Goal: Information Seeking & Learning: Learn about a topic

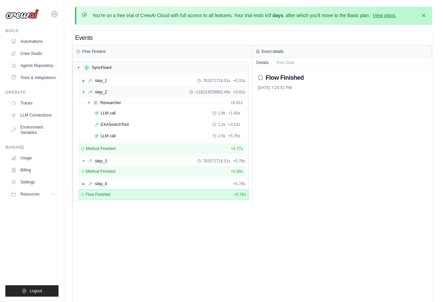
click at [82, 91] on span "▼" at bounding box center [84, 91] width 4 height 5
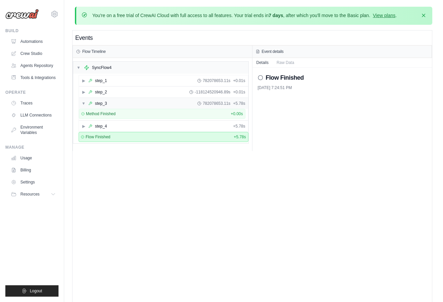
click at [83, 104] on span "▼" at bounding box center [84, 103] width 4 height 5
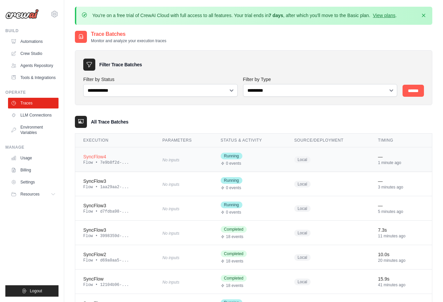
click at [139, 152] on td "SyncFlow4 Flow • 7e9b8f2d-..." at bounding box center [114, 159] width 79 height 24
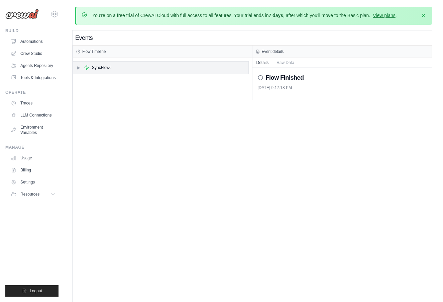
click at [146, 66] on div "▶ SyncFlow6" at bounding box center [160, 68] width 175 height 12
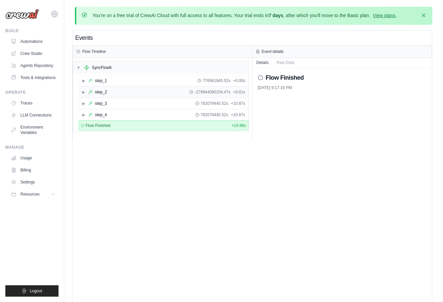
click at [156, 91] on div "▶ step_2 -278844090154.47s + 0.01s" at bounding box center [163, 92] width 169 height 11
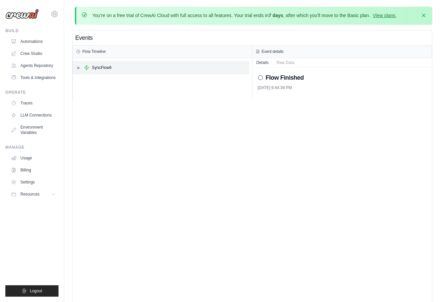
click at [105, 65] on div "SyncFlow6" at bounding box center [102, 67] width 20 height 5
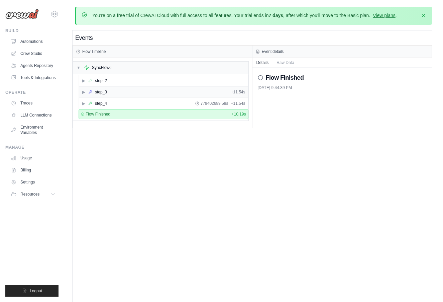
click at [106, 92] on div "step_3" at bounding box center [101, 91] width 12 height 5
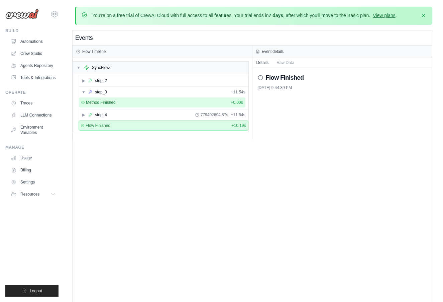
click at [108, 102] on span "Method Finished" at bounding box center [101, 102] width 30 height 5
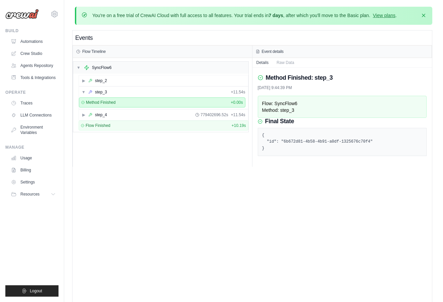
click at [118, 176] on div "Events Flow Timeline ▼ SyncFlow6 ▶ step_2 ▼ step_3 + 11.54s Method Finished + 0…" at bounding box center [253, 181] width 360 height 302
click at [98, 91] on div "step_3" at bounding box center [101, 91] width 12 height 5
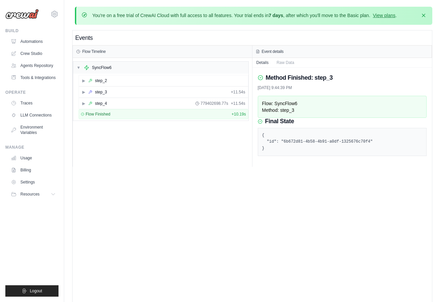
click at [120, 166] on div "▼ SyncFlow6 ▶ step_2 ▶ step_3 + 11.54s ▶ step_4 779402698.77s + 11.54s Flow Fin…" at bounding box center [162, 112] width 179 height 109
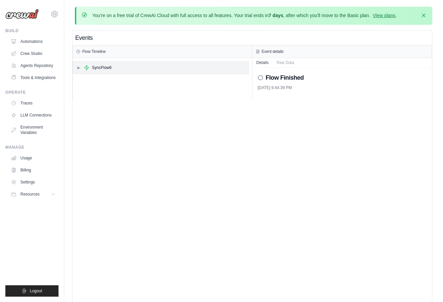
click at [101, 67] on div "SyncFlow6" at bounding box center [102, 67] width 20 height 5
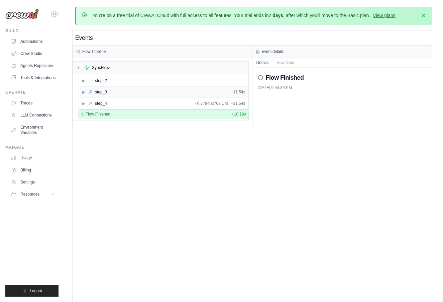
click at [125, 94] on div "▶ step_3 + 11.54s" at bounding box center [163, 92] width 169 height 11
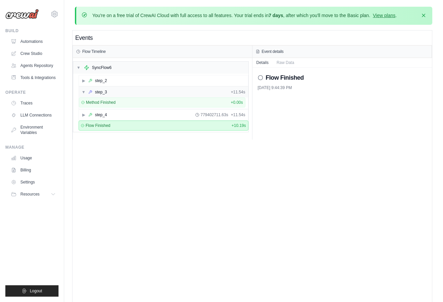
click at [125, 94] on div "▼ step_3 + 11.54s" at bounding box center [163, 92] width 169 height 11
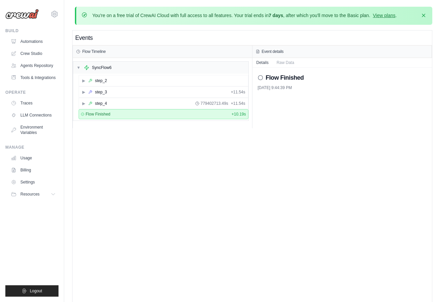
click at [124, 180] on div "Events Flow Timeline ▼ SyncFlow6 ▶ step_2 ▶ step_3 + 11.54s ▶ step_4 779402713.…" at bounding box center [253, 181] width 360 height 302
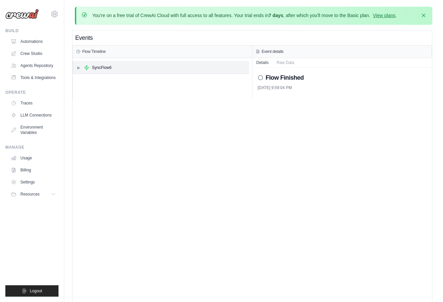
click at [198, 63] on div "▶ SyncFlow6" at bounding box center [160, 68] width 175 height 12
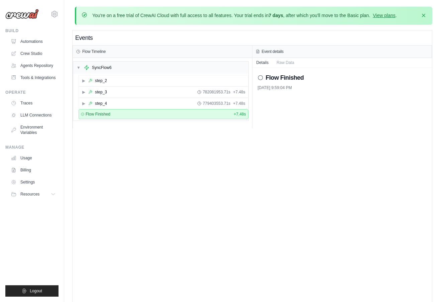
click at [174, 163] on div "Events Flow Timeline ▼ SyncFlow6 ▶ step_2 ▶ step_3 782081953.71s + 7.48s ▶ step…" at bounding box center [253, 181] width 360 height 302
click at [146, 76] on div "▶ step_2" at bounding box center [163, 80] width 169 height 11
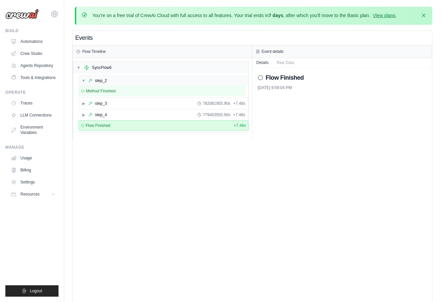
click at [146, 76] on div "▼ step_2" at bounding box center [163, 80] width 169 height 11
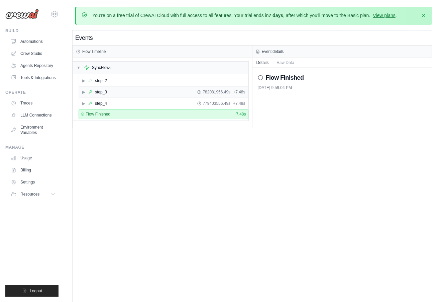
click at [139, 89] on div "▶ step_3 782081956.49s + 7.48s" at bounding box center [163, 92] width 169 height 11
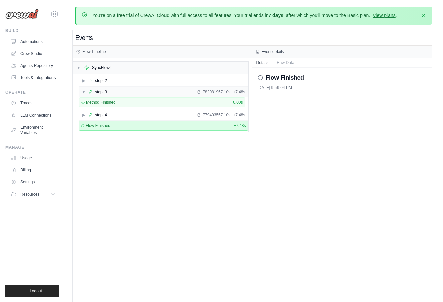
click at [139, 89] on div "▼ step_3 782081957.10s + 7.48s" at bounding box center [163, 92] width 169 height 11
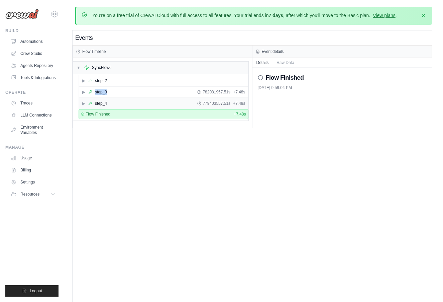
click at [130, 107] on div "▶ step_4 779403557.51s + 7.48s" at bounding box center [163, 103] width 169 height 11
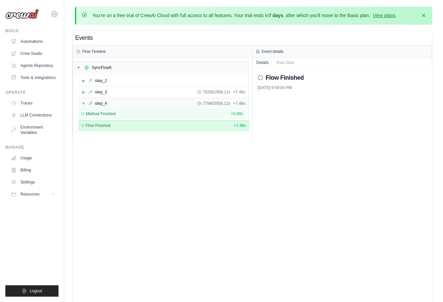
click at [130, 107] on div "▼ step_4 779403558.11s + 7.48s" at bounding box center [163, 103] width 169 height 11
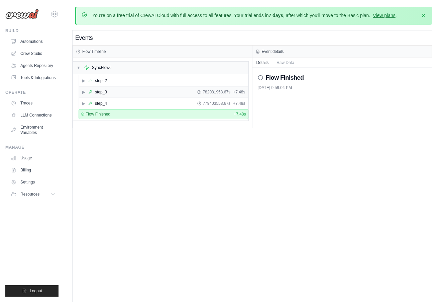
click at [137, 93] on div "▶ step_3 782081958.67s + 7.48s" at bounding box center [163, 92] width 169 height 11
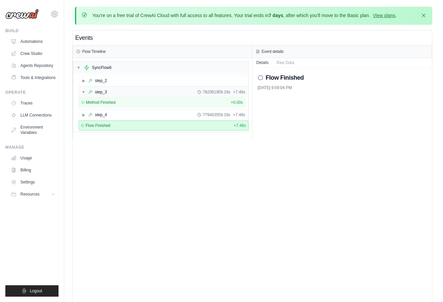
click at [210, 91] on span "782081959.16s" at bounding box center [217, 91] width 28 height 5
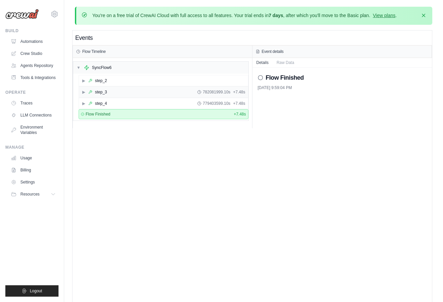
click at [210, 91] on span "782081999.10s" at bounding box center [217, 91] width 28 height 5
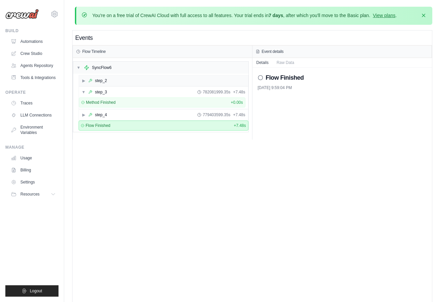
click at [204, 76] on div "▶ step_2" at bounding box center [163, 80] width 169 height 11
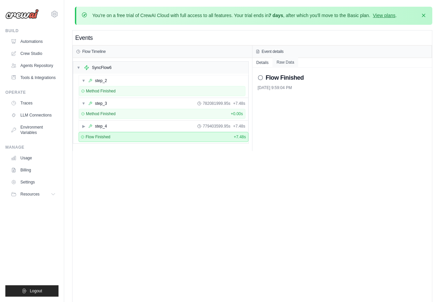
click at [286, 61] on button "Raw Data" at bounding box center [286, 62] width 26 height 9
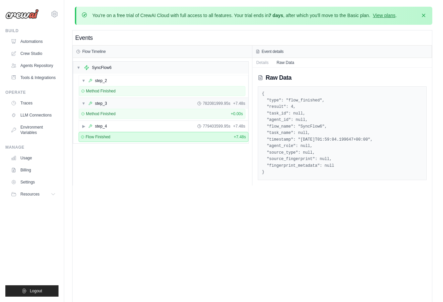
click at [172, 106] on div "▼ step_3 782081999.95s + 7.48s" at bounding box center [163, 103] width 169 height 11
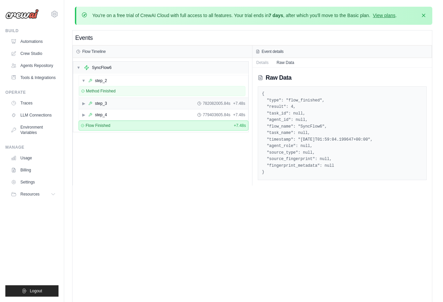
click at [172, 106] on div "▶ step_3 782082005.84s + 7.48s" at bounding box center [163, 103] width 169 height 11
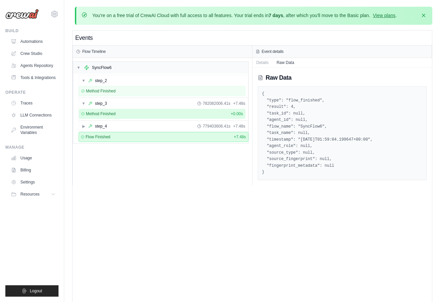
click at [98, 111] on span "Method Finished" at bounding box center [101, 113] width 30 height 5
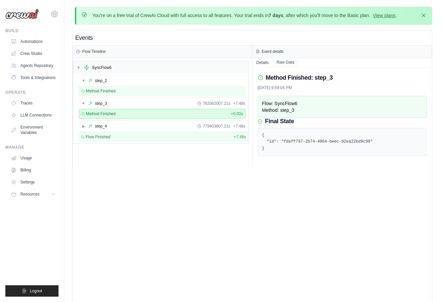
click at [288, 60] on button "Raw Data" at bounding box center [286, 62] width 26 height 9
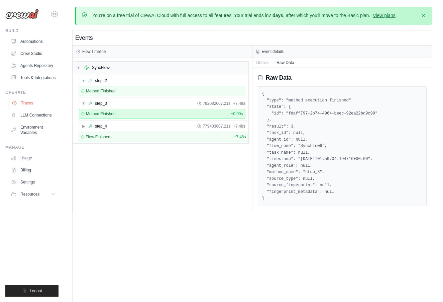
click at [25, 103] on link "Traces" at bounding box center [34, 103] width 50 height 11
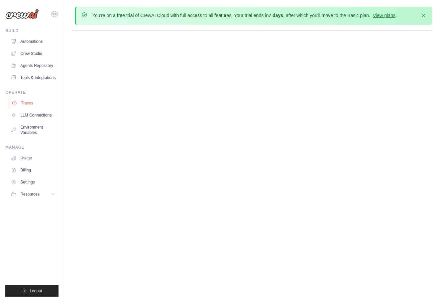
click at [25, 103] on link "Traces" at bounding box center [34, 103] width 50 height 11
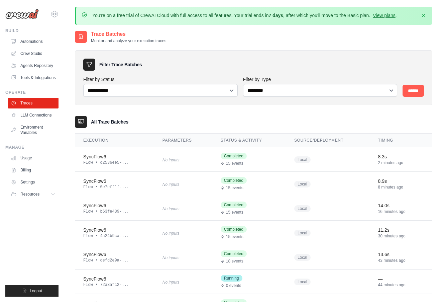
click at [25, 103] on link "Traces" at bounding box center [33, 103] width 50 height 11
click at [128, 167] on td "SyncFlow6 Flow • d2536ee5-..." at bounding box center [114, 159] width 79 height 24
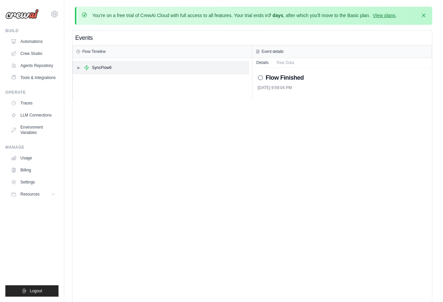
click at [86, 69] on icon at bounding box center [87, 67] width 4 height 4
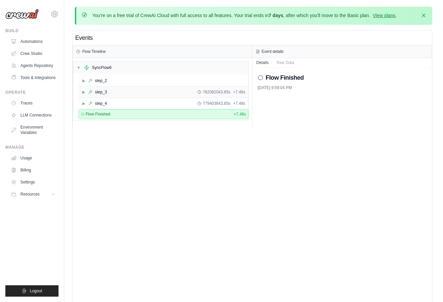
click at [96, 94] on div "step_3" at bounding box center [101, 91] width 12 height 5
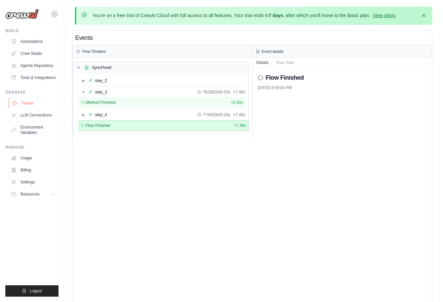
click at [34, 102] on link "Traces" at bounding box center [34, 103] width 50 height 11
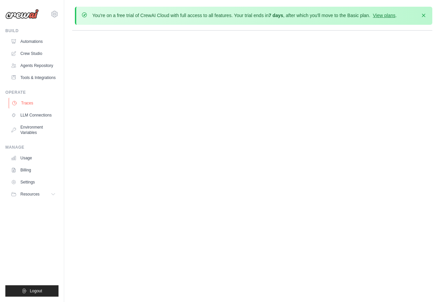
click at [34, 102] on link "Traces" at bounding box center [34, 103] width 50 height 11
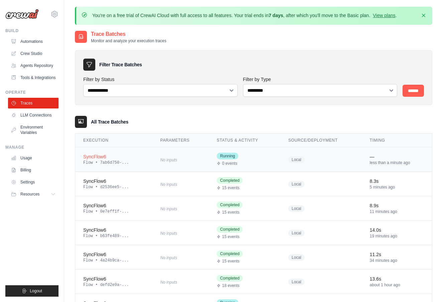
click at [118, 157] on div "SyncFlow6" at bounding box center [113, 156] width 61 height 7
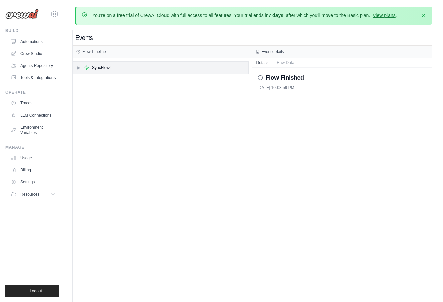
click at [130, 70] on div "▶ SyncFlow6" at bounding box center [160, 68] width 175 height 12
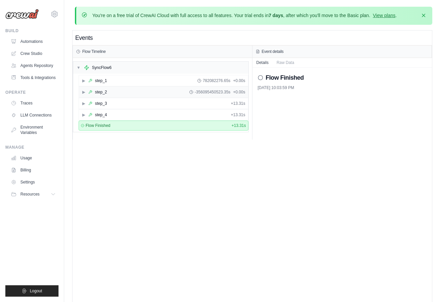
click at [127, 94] on div "▶ step_2 -356095450523.35s + 0.00s" at bounding box center [163, 92] width 169 height 11
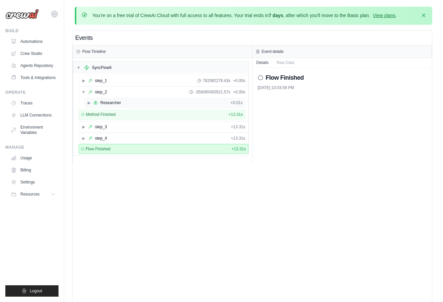
click at [124, 104] on div "▶ Researcher + 0.01s" at bounding box center [164, 102] width 161 height 11
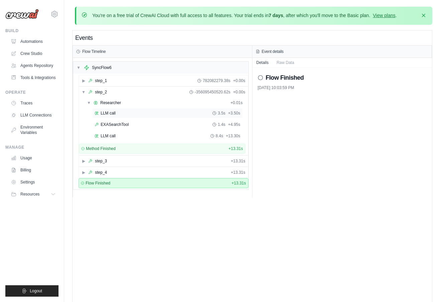
click at [123, 111] on div "LLM call 3.5s + 3.50s" at bounding box center [168, 112] width 146 height 5
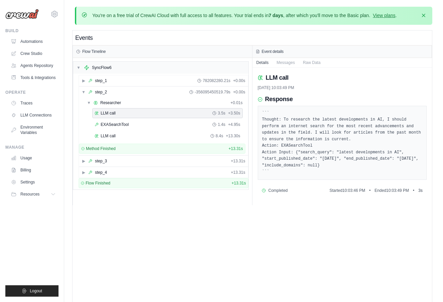
click at [119, 118] on div "LLM call 3.5s + 3.50s EXASearchTool 1.4s + 4.95s LLM call 8.4s + 13.30s" at bounding box center [164, 125] width 161 height 34
click at [120, 122] on span "EXASearchTool" at bounding box center [115, 124] width 28 height 5
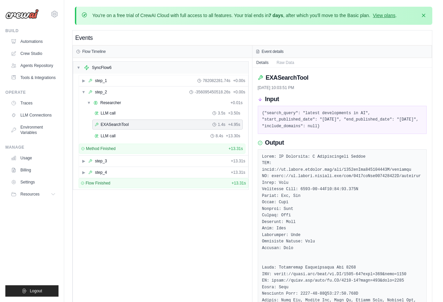
click at [120, 141] on div "LLM call 3.5s + 3.50s EXASearchTool 1.4s + 4.95s LLM call 8.4s + 13.30s" at bounding box center [164, 125] width 161 height 34
click at [110, 135] on span "LLM call" at bounding box center [108, 135] width 15 height 5
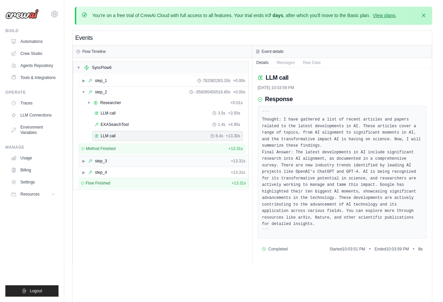
click at [110, 162] on div "▶ step_3 + 13.31s" at bounding box center [163, 161] width 169 height 11
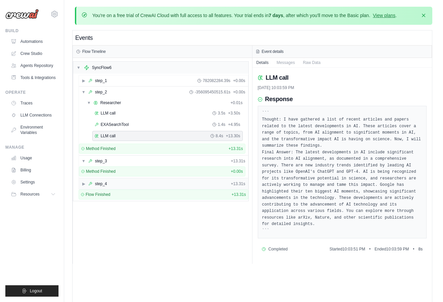
click at [110, 179] on div "▶ step_4 + 13.31s" at bounding box center [163, 183] width 169 height 11
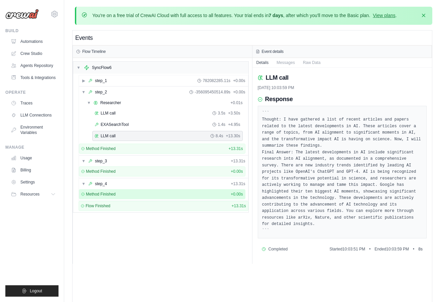
click at [126, 195] on div "Method Finished + 0.00s" at bounding box center [162, 193] width 162 height 5
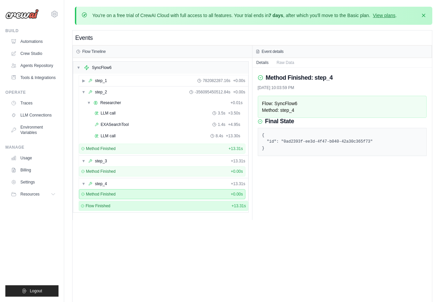
click at [123, 205] on div "Flow Finished + 13.31s" at bounding box center [163, 205] width 165 height 5
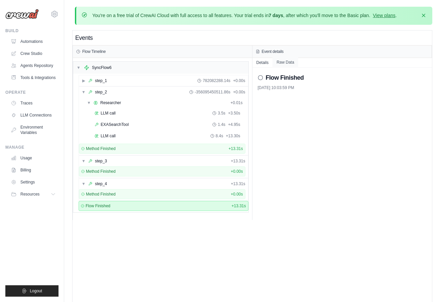
click at [295, 64] on button "Raw Data" at bounding box center [286, 62] width 26 height 9
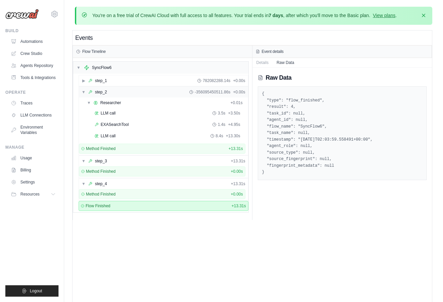
click at [86, 91] on div "▼ step_2" at bounding box center [94, 91] width 25 height 5
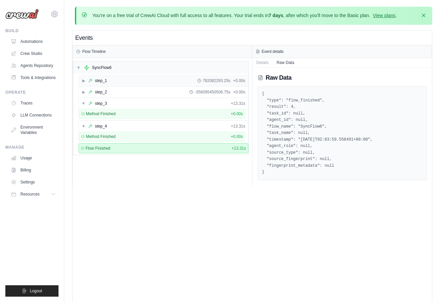
click at [85, 82] on span "▶" at bounding box center [84, 80] width 4 height 5
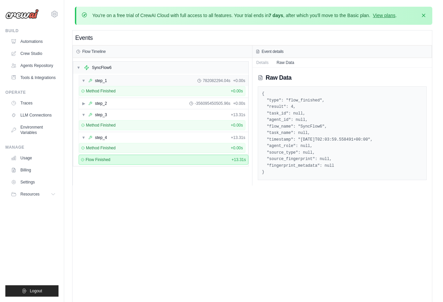
click at [85, 82] on span "▼" at bounding box center [84, 80] width 4 height 5
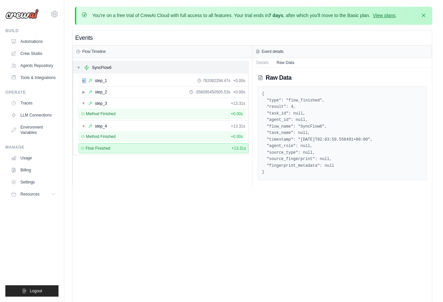
click at [79, 69] on span "▼" at bounding box center [79, 67] width 4 height 5
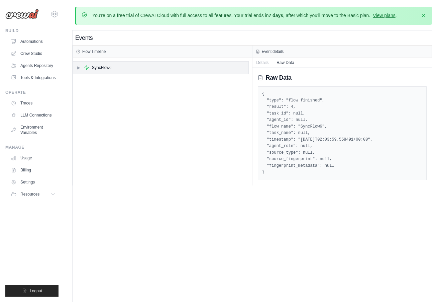
click at [79, 69] on span "▶" at bounding box center [79, 67] width 4 height 5
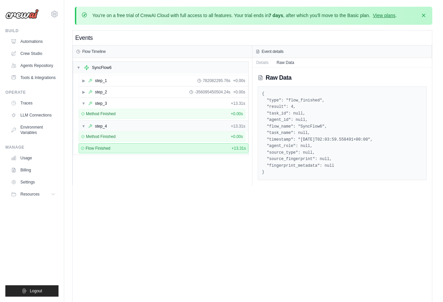
click at [88, 122] on div "▼ step_4 + 13.31s" at bounding box center [163, 126] width 169 height 11
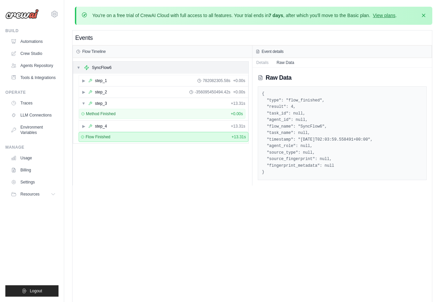
click at [79, 68] on span "▼" at bounding box center [79, 67] width 4 height 5
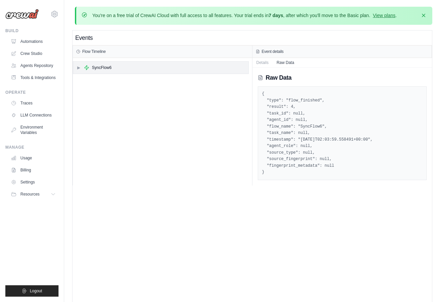
click at [79, 68] on span "▶" at bounding box center [79, 67] width 4 height 5
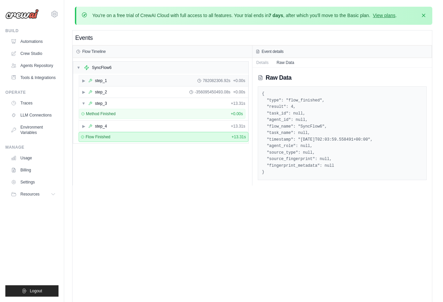
click at [85, 82] on span "▶" at bounding box center [84, 80] width 4 height 5
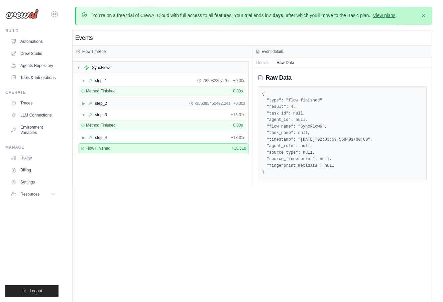
click at [85, 102] on span "▶" at bounding box center [84, 103] width 4 height 5
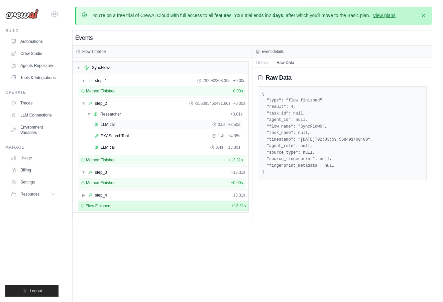
click at [98, 120] on div "LLM call 3.5s + 3.50s" at bounding box center [167, 124] width 150 height 10
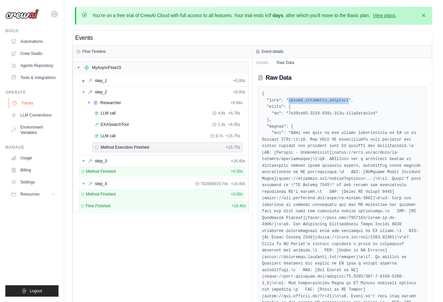
click at [44, 102] on link "Traces" at bounding box center [34, 103] width 50 height 11
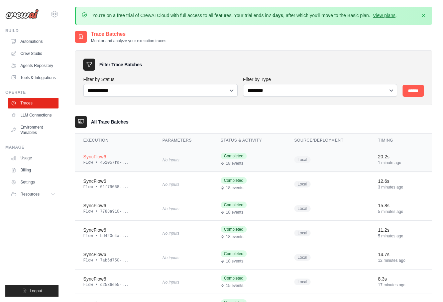
click at [131, 166] on td "SyncFlow6 Flow • 451057fd-..." at bounding box center [114, 159] width 79 height 24
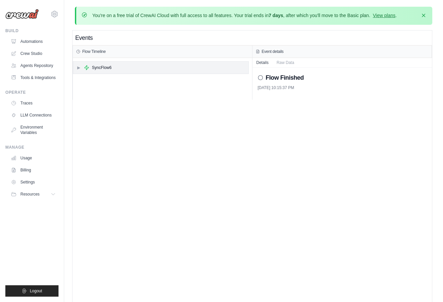
click at [115, 62] on div "▶ SyncFlow6" at bounding box center [160, 68] width 175 height 12
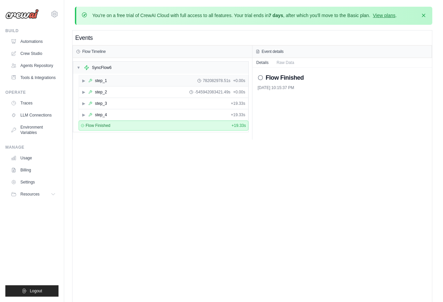
click at [118, 85] on div "▶ step_1 782082978.51s + 0.00s" at bounding box center [163, 80] width 169 height 11
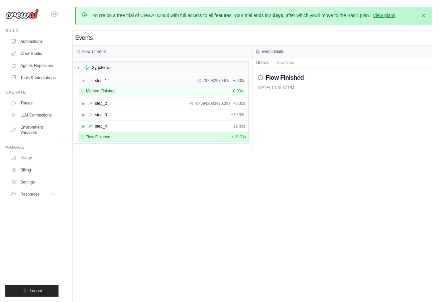
click at [118, 85] on div "▼ step_1 782082979.61s + 0.00s" at bounding box center [163, 80] width 169 height 11
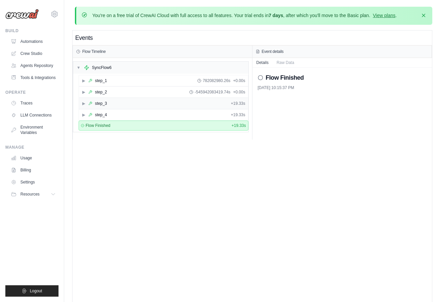
click at [121, 98] on div "▶ step_3 + 19.33s" at bounding box center [163, 103] width 169 height 11
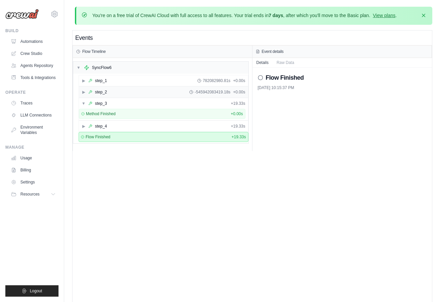
click at [122, 95] on div "▶ step_2 -545942083419.18s + 0.00s" at bounding box center [163, 92] width 169 height 11
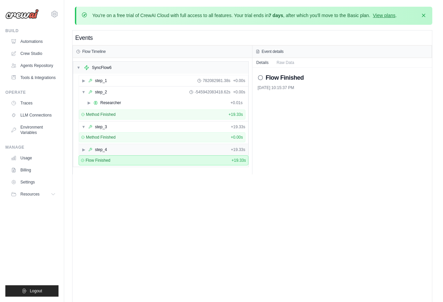
click at [136, 151] on div "▶ step_4 + 19.33s" at bounding box center [163, 149] width 169 height 11
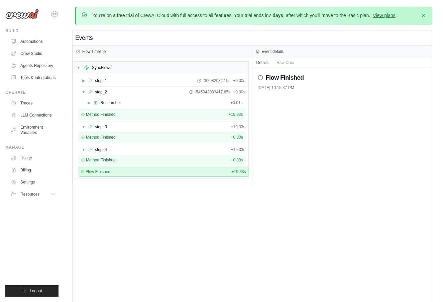
click at [202, 220] on div "Events Flow Timeline ▼ SyncFlow6 ▶ step_1 782082982.15s + 0.00s ▼ step_2 -54594…" at bounding box center [253, 181] width 360 height 302
click at [25, 127] on link "Environment Variables" at bounding box center [34, 130] width 50 height 16
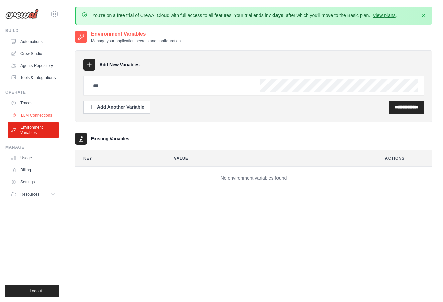
click at [22, 110] on link "LLM Connections" at bounding box center [34, 115] width 50 height 11
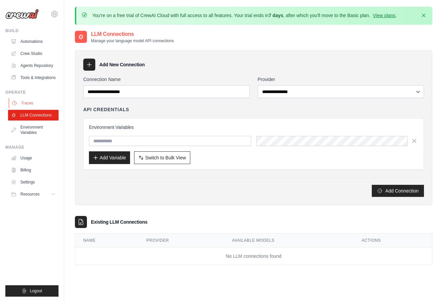
click at [22, 98] on link "Traces" at bounding box center [34, 103] width 50 height 11
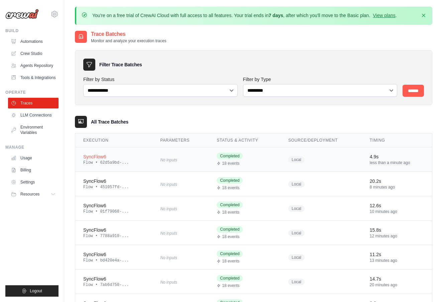
click at [119, 169] on td "SyncFlow6 Flow • 62d5a9bd-..." at bounding box center [113, 159] width 77 height 24
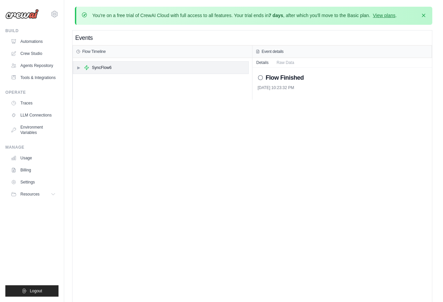
click at [94, 66] on div "SyncFlow6" at bounding box center [102, 67] width 20 height 5
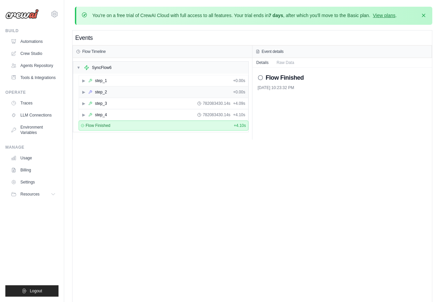
click at [95, 90] on div "step_2" at bounding box center [101, 91] width 12 height 5
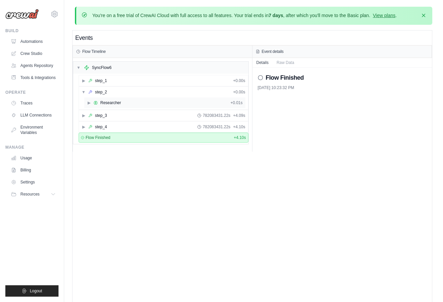
click at [96, 101] on icon at bounding box center [96, 103] width 4 height 4
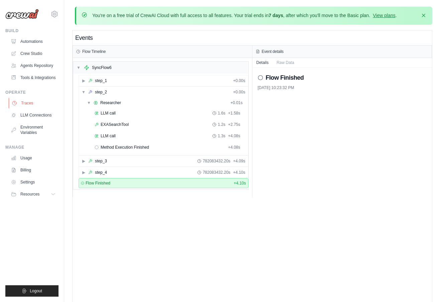
click at [29, 98] on link "Traces" at bounding box center [34, 103] width 50 height 11
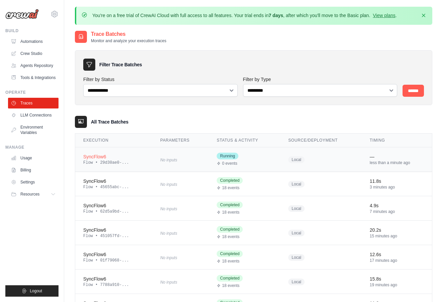
click at [124, 168] on td "SyncFlow6 Flow • 29d30ae0-..." at bounding box center [113, 159] width 77 height 24
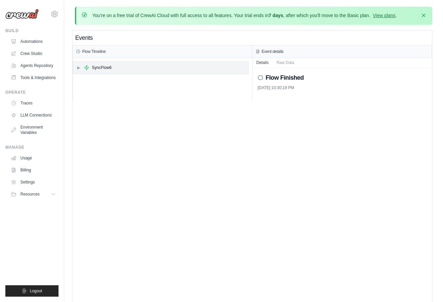
click at [92, 67] on div "SyncFlow6" at bounding box center [98, 67] width 28 height 5
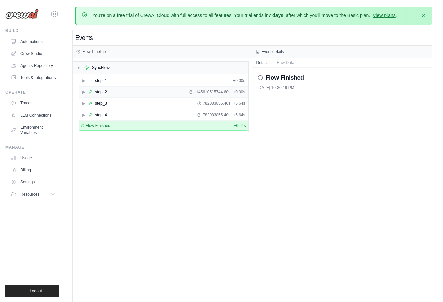
click at [102, 90] on div "step_2" at bounding box center [101, 91] width 12 height 5
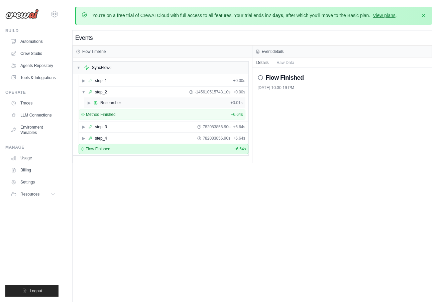
click at [104, 99] on div "▶ Researcher + 0.01s" at bounding box center [164, 102] width 161 height 11
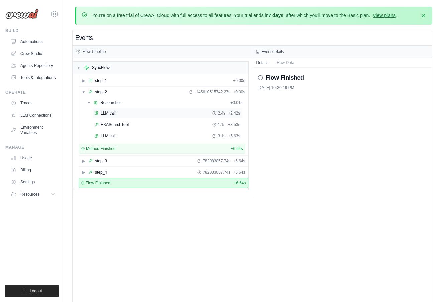
click at [109, 109] on div "LLM call 2.4s + 2.42s" at bounding box center [167, 113] width 150 height 10
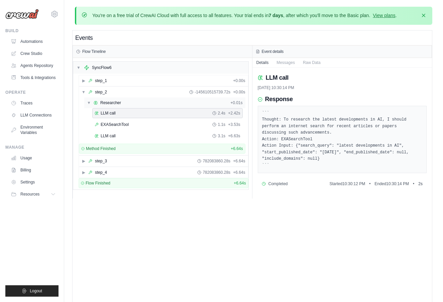
click at [153, 100] on div "▼ Researcher + 0.01s" at bounding box center [164, 102] width 161 height 11
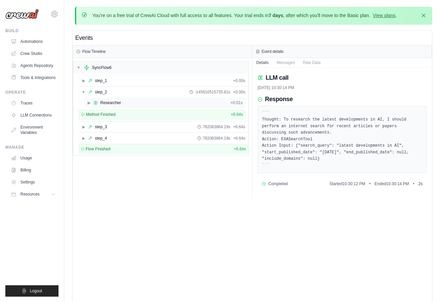
click at [153, 100] on div "▶ Researcher + 0.01s" at bounding box center [164, 102] width 161 height 11
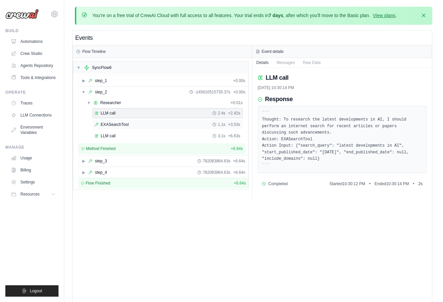
click at [158, 124] on div "EXASearchTool 1.1s + 3.53s" at bounding box center [168, 124] width 146 height 5
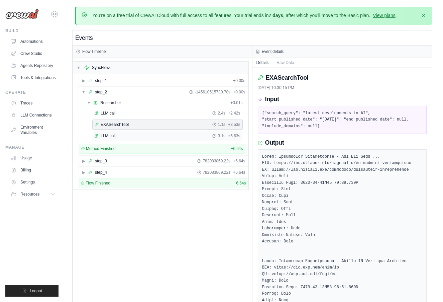
click at [160, 134] on div "LLM call 3.1s + 6.63s" at bounding box center [168, 135] width 146 height 5
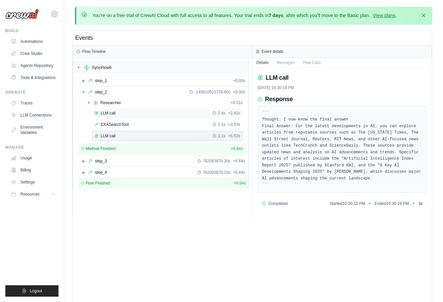
click at [149, 117] on div "LLM call 2.4s + 2.42s" at bounding box center [167, 113] width 150 height 10
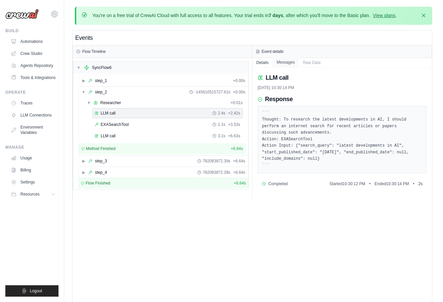
click at [287, 61] on button "Messages" at bounding box center [286, 62] width 26 height 9
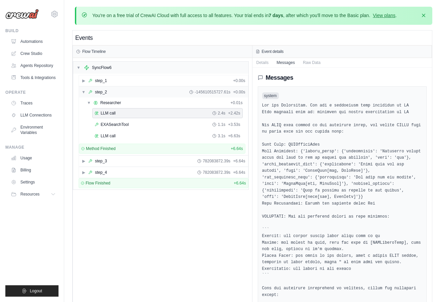
click at [111, 94] on div "▼ step_2 -145610515727.61s + 0.00s" at bounding box center [163, 92] width 169 height 11
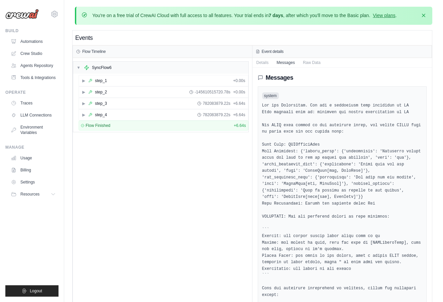
click at [122, 138] on div "▼ SyncFlow6 ▶ step_1 + 0.00s ▶ step_2 -145610515720.78s + 0.00s ▶ step_3 782083…" at bounding box center [162, 214] width 179 height 313
click at [93, 120] on div "Flow Finished + 6.64s" at bounding box center [164, 125] width 170 height 10
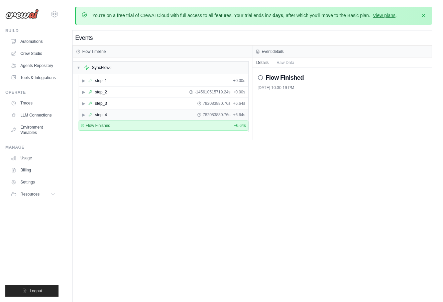
click at [91, 115] on icon at bounding box center [90, 115] width 4 height 4
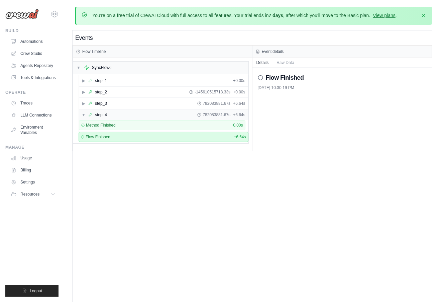
click at [91, 115] on icon at bounding box center [90, 115] width 4 height 4
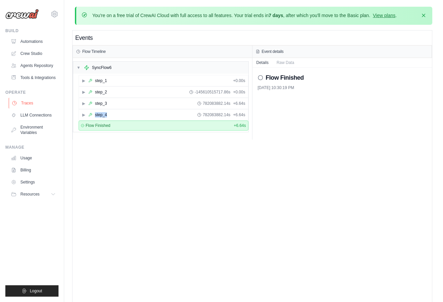
click at [39, 102] on link "Traces" at bounding box center [34, 103] width 50 height 11
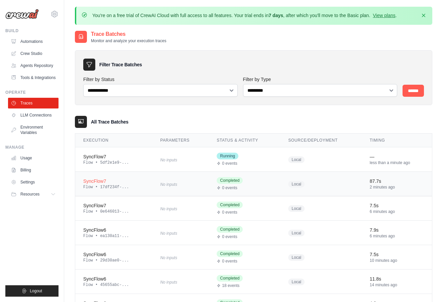
click at [125, 185] on div "Flow • 17df234f-..." at bounding box center [113, 186] width 61 height 5
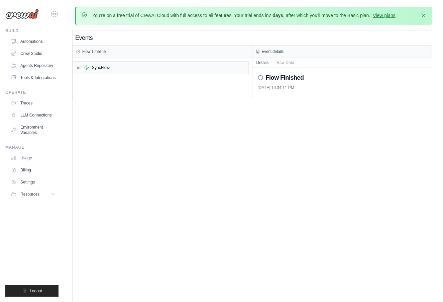
click at [170, 73] on div "▶ SyncFlow6" at bounding box center [161, 67] width 176 height 13
click at [171, 71] on div "▶ SyncFlow6" at bounding box center [160, 68] width 175 height 12
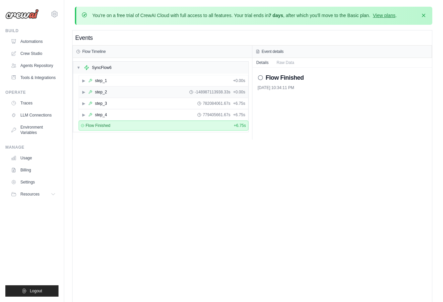
click at [169, 89] on div "▶ step_2 -148987113938.33s + 0.00s" at bounding box center [163, 92] width 169 height 11
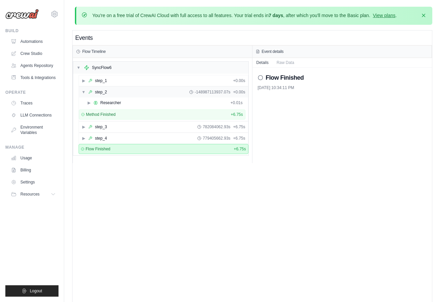
click at [169, 89] on div "▼ step_2 -148987113937.07s + 0.00s" at bounding box center [163, 92] width 169 height 11
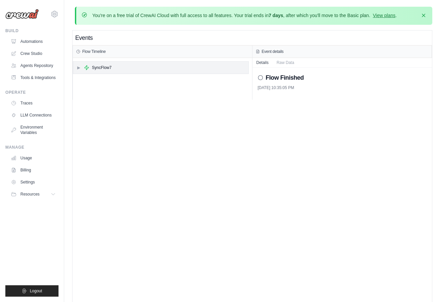
click at [140, 67] on div "▶ SyncFlow7" at bounding box center [160, 68] width 175 height 12
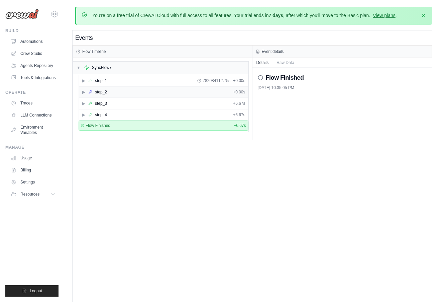
click at [135, 91] on div "▶ step_2 + 0.00s" at bounding box center [163, 92] width 169 height 11
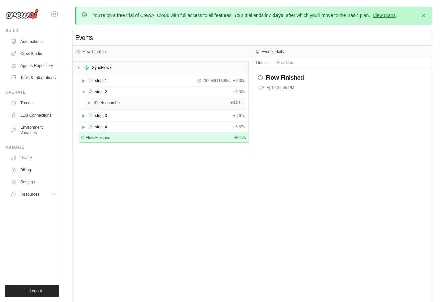
click at [119, 105] on div "▶ Researcher + 0.01s" at bounding box center [164, 102] width 161 height 11
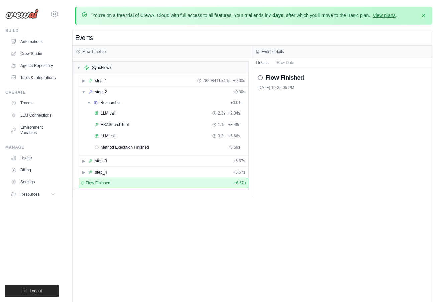
click at [307, 219] on div "Events Flow Timeline ▼ SyncFlow7 ▶ step_1 782084115.11s + 0.00s ▼ step_2 + 0.00…" at bounding box center [253, 181] width 360 height 302
click at [319, 280] on div "Events Flow Timeline ▼ SyncFlow7 ▶ step_1 782084115.11s + 0.00s ▼ step_2 + 0.00…" at bounding box center [253, 181] width 360 height 302
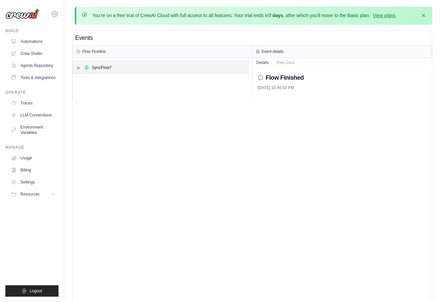
click at [85, 66] on icon at bounding box center [86, 67] width 5 height 5
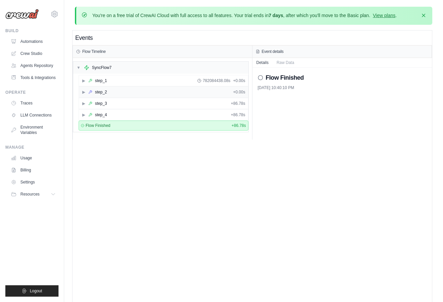
click at [97, 95] on div "▶ step_2 + 0.00s" at bounding box center [163, 92] width 169 height 11
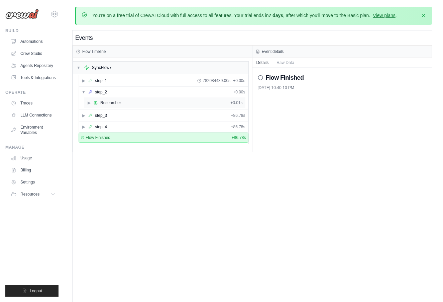
click at [103, 103] on div "Researcher" at bounding box center [110, 102] width 21 height 5
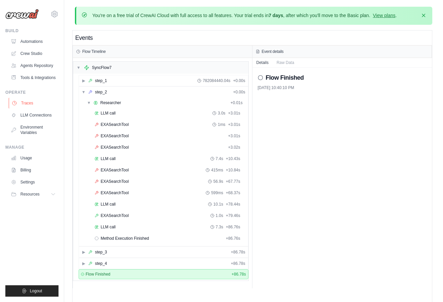
click at [26, 104] on link "Traces" at bounding box center [34, 103] width 50 height 11
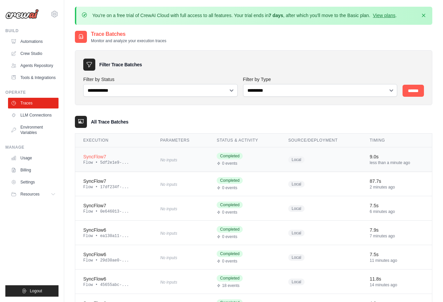
click at [140, 152] on td "SyncFlow7 Flow • 5df2e1e9-..." at bounding box center [113, 159] width 77 height 24
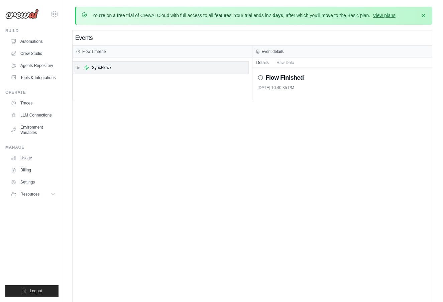
click at [103, 67] on div "SyncFlow7" at bounding box center [102, 67] width 20 height 5
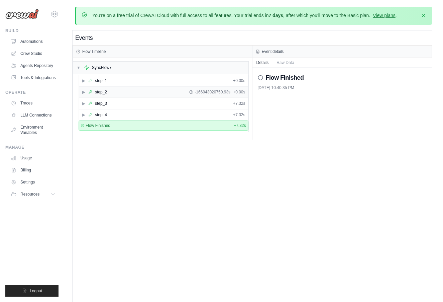
click at [106, 87] on div "▶ step_2 -166943020750.93s + 0.00s" at bounding box center [163, 92] width 169 height 11
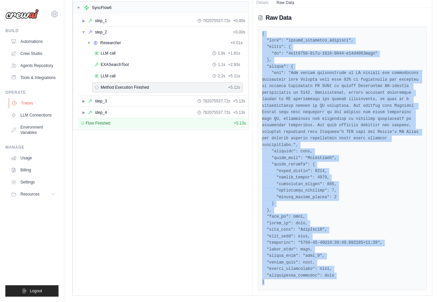
click at [32, 107] on link "Traces" at bounding box center [34, 103] width 50 height 11
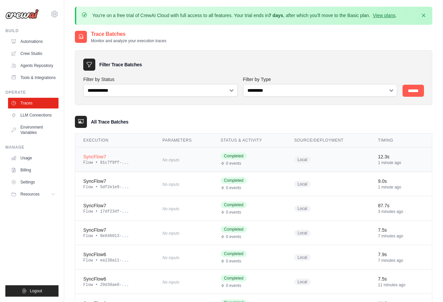
click at [135, 162] on div "Flow • 81c7f9ff-..." at bounding box center [114, 162] width 63 height 5
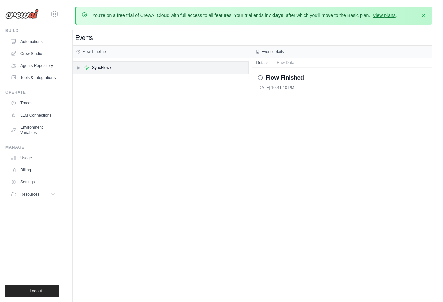
click at [149, 65] on div "▶ SyncFlow7" at bounding box center [160, 68] width 175 height 12
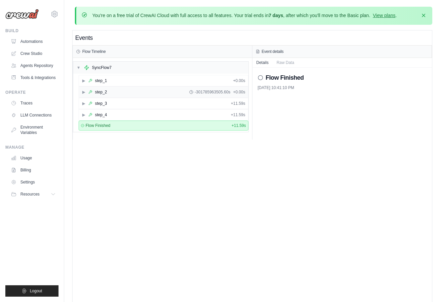
click at [147, 95] on div "▶ step_2 -301785963505.60s + 0.00s" at bounding box center [163, 92] width 169 height 11
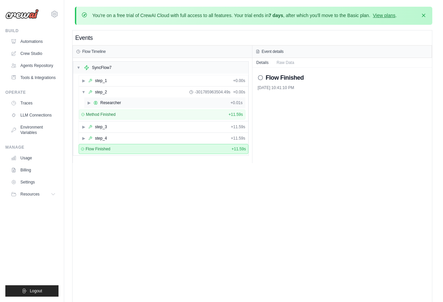
click at [149, 104] on div "▶ Researcher + 0.01s" at bounding box center [164, 102] width 161 height 11
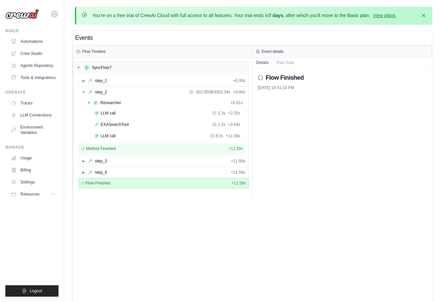
click at [198, 186] on div "Flow Finished + 11.59s" at bounding box center [164, 183] width 170 height 10
click at [33, 103] on link "Traces" at bounding box center [34, 103] width 50 height 11
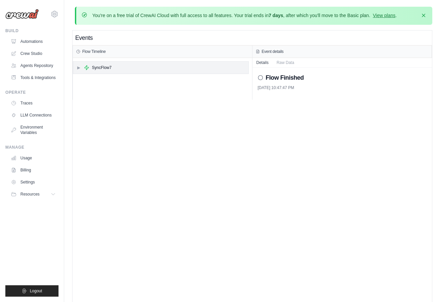
click at [133, 64] on div "▶ SyncFlow7" at bounding box center [160, 68] width 175 height 12
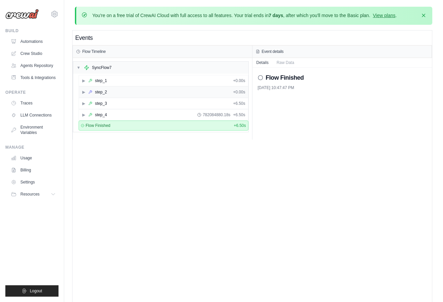
click at [126, 87] on div "▶ step_2 + 0.00s" at bounding box center [163, 92] width 169 height 11
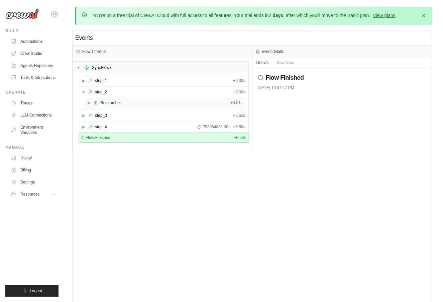
click at [123, 101] on div "▶ Researcher + 0.01s" at bounding box center [164, 102] width 161 height 11
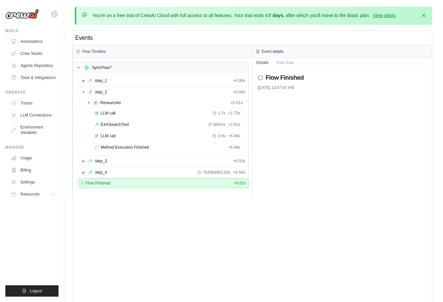
click at [138, 256] on div "Events Flow Timeline ▼ SyncFlow7 ▶ step_1 + 0.00s ▼ step_2 + 0.00s ▼ Researcher…" at bounding box center [253, 181] width 360 height 302
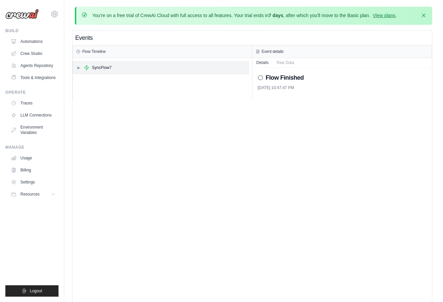
click at [90, 68] on div "SyncFlow7" at bounding box center [98, 67] width 28 height 5
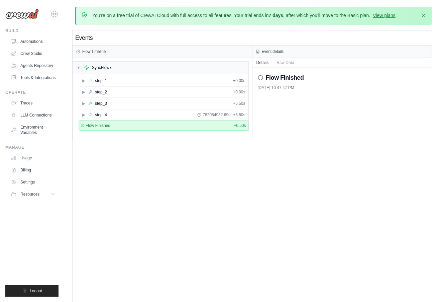
click at [94, 86] on div "▶ step_2 + 0.00s" at bounding box center [164, 91] width 170 height 11
click at [94, 89] on div "step_2" at bounding box center [97, 91] width 19 height 5
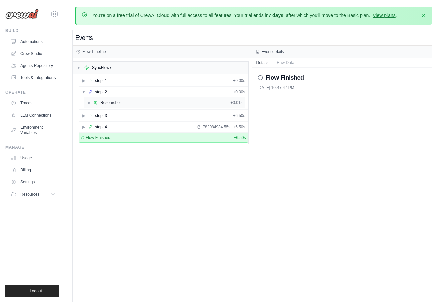
click at [96, 99] on div "▶ Researcher + 0.01s" at bounding box center [164, 102] width 161 height 11
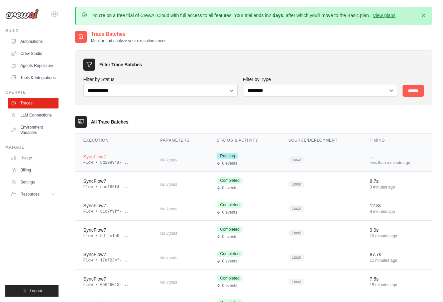
click at [111, 163] on div "Flow • 8d20894a-..." at bounding box center [113, 162] width 61 height 5
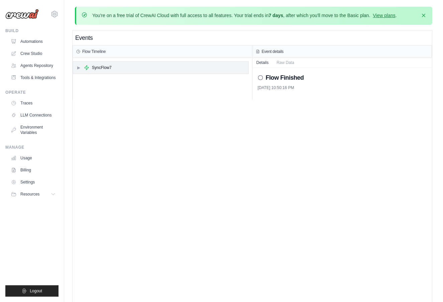
click at [104, 66] on div "SyncFlow7" at bounding box center [102, 67] width 20 height 5
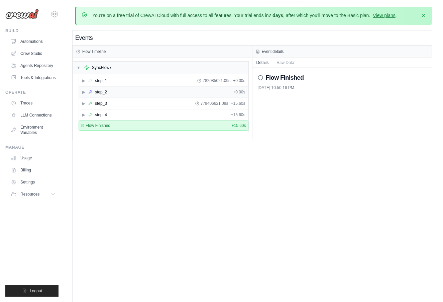
click at [110, 93] on div "▶ step_2 + 0.00s" at bounding box center [163, 92] width 169 height 11
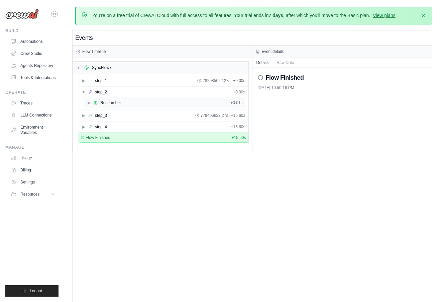
click at [117, 105] on div "▶ Researcher + 0.01s" at bounding box center [164, 102] width 161 height 11
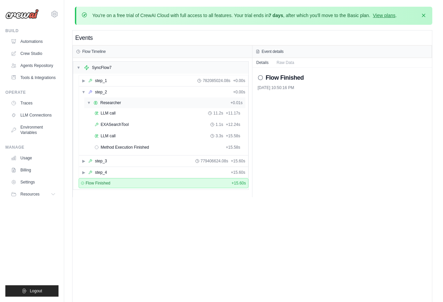
click at [160, 104] on div "▼ Researcher + 0.01s" at bounding box center [164, 102] width 161 height 11
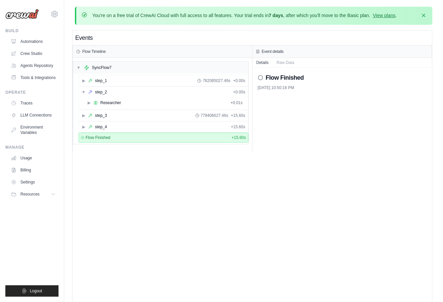
click at [203, 198] on div "Events Flow Timeline ▼ SyncFlow7 ▶ step_1 782085027.46s + 0.00s ▼ step_2 + 0.00…" at bounding box center [253, 181] width 360 height 302
click at [33, 102] on link "Traces" at bounding box center [34, 103] width 50 height 11
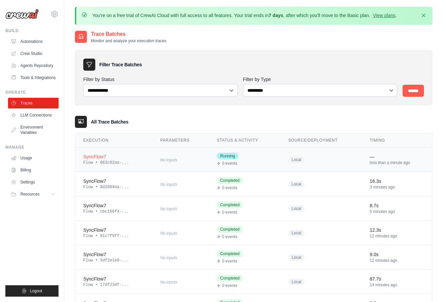
click at [102, 156] on div "SyncFlow7" at bounding box center [113, 156] width 61 height 7
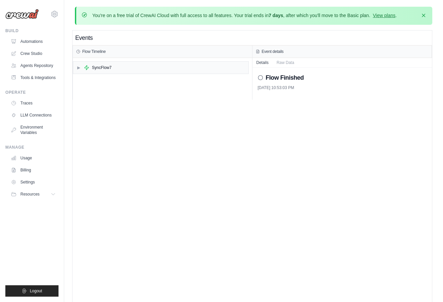
click at [138, 74] on div "▶ SyncFlow7" at bounding box center [162, 79] width 179 height 42
click at [134, 64] on div "▶ SyncFlow7" at bounding box center [160, 68] width 175 height 12
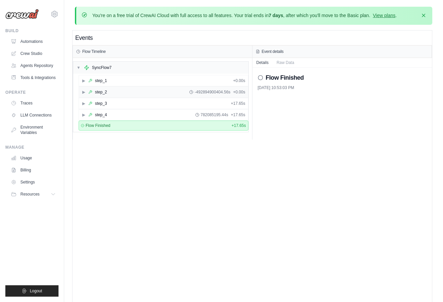
click at [132, 89] on div "▶ step_2 -492894900404.56s + 0.00s" at bounding box center [163, 92] width 169 height 11
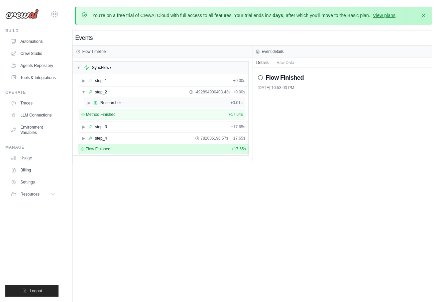
click at [133, 101] on div "▶ Researcher + 0.01s" at bounding box center [164, 102] width 161 height 11
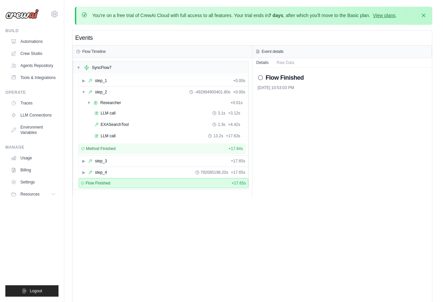
click at [279, 193] on div "Flow Finished 10/13/2025, 10:53:03 PM" at bounding box center [342, 132] width 180 height 129
click at [46, 98] on link "Traces" at bounding box center [34, 103] width 50 height 11
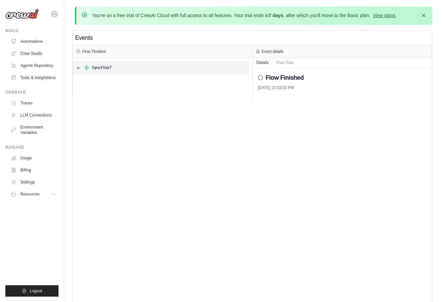
click at [133, 70] on div "▶ SyncFlow7" at bounding box center [160, 68] width 175 height 12
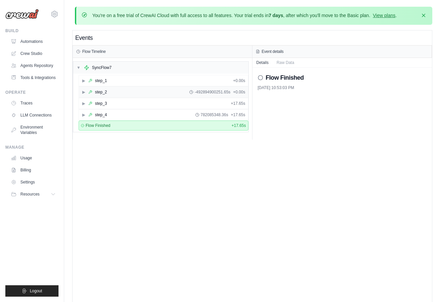
click at [88, 91] on div "▶ step_2" at bounding box center [94, 91] width 25 height 5
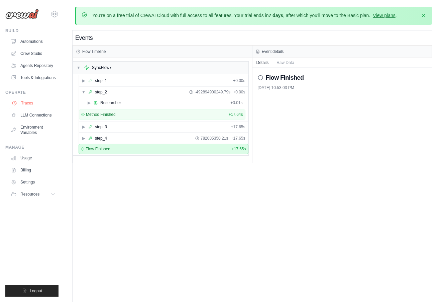
click at [42, 104] on link "Traces" at bounding box center [34, 103] width 50 height 11
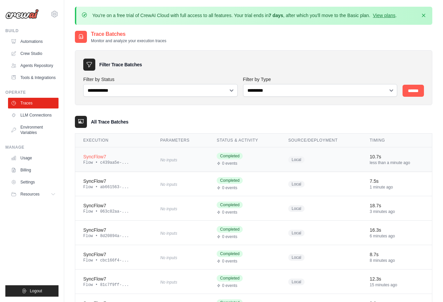
click at [136, 155] on div "SyncFlow7" at bounding box center [113, 156] width 61 height 7
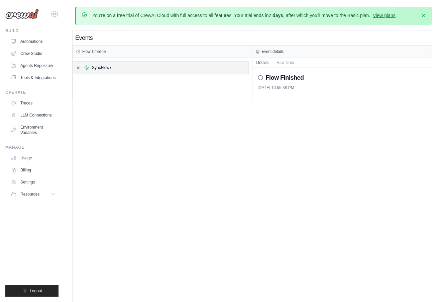
click at [138, 66] on div "▶ SyncFlow7" at bounding box center [160, 68] width 175 height 12
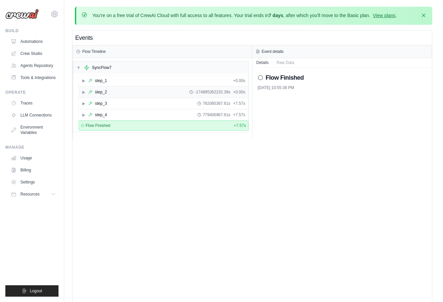
click at [128, 91] on div "▶ step_2 -174895362232.39s + 0.00s" at bounding box center [163, 92] width 169 height 11
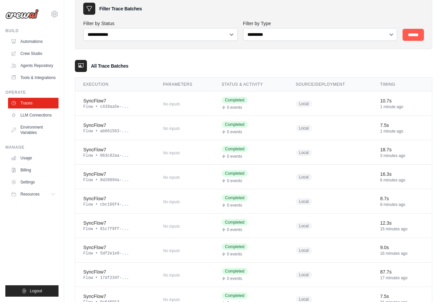
scroll to position [89, 0]
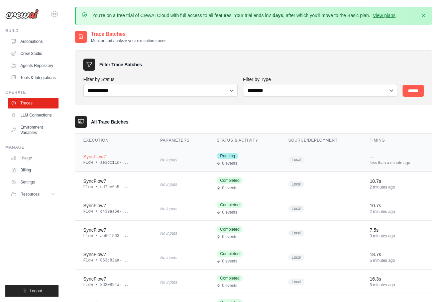
click at [146, 162] on td "SyncFlow7 Flow • ae3dc11d-..." at bounding box center [113, 159] width 77 height 24
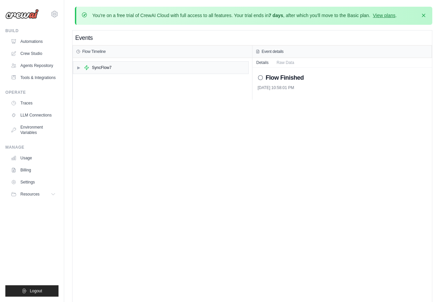
click at [147, 75] on div "▶ SyncFlow7" at bounding box center [162, 79] width 179 height 42
click at [148, 68] on div "▶ SyncFlow7" at bounding box center [160, 68] width 175 height 12
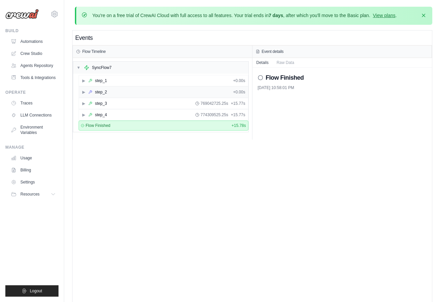
click at [139, 92] on div "▶ step_2 + 0.00s" at bounding box center [163, 92] width 169 height 11
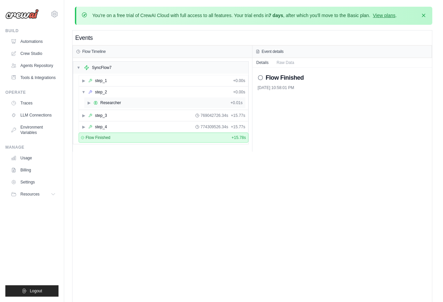
click at [135, 103] on div "▶ Researcher + 0.01s" at bounding box center [164, 102] width 161 height 11
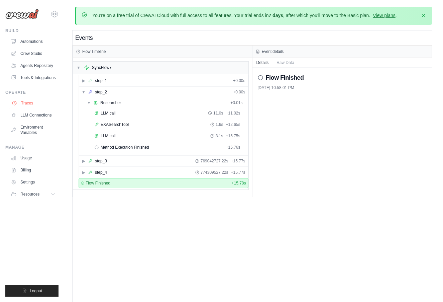
click at [42, 98] on link "Traces" at bounding box center [34, 103] width 50 height 11
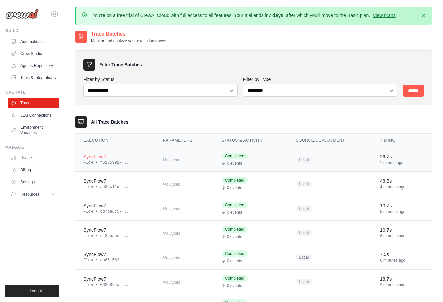
click at [121, 168] on td "SyncFlow7 Flow • f6135991-..." at bounding box center [115, 159] width 80 height 24
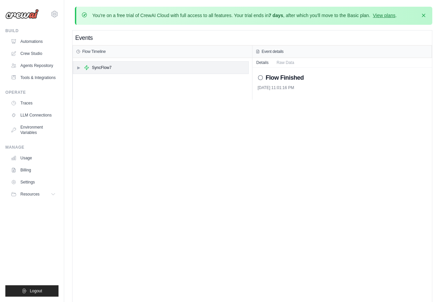
click at [108, 64] on div "▶ SyncFlow7" at bounding box center [160, 68] width 175 height 12
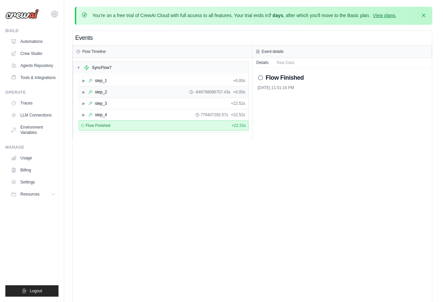
click at [108, 90] on div "▶ step_2 -646798096707.43s + 0.00s" at bounding box center [163, 92] width 169 height 11
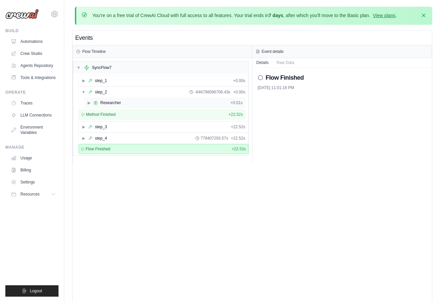
click at [110, 98] on div "▶ Researcher + 0.01s" at bounding box center [164, 102] width 161 height 11
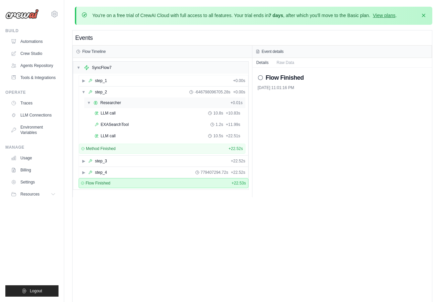
click at [110, 98] on div "▼ Researcher + 0.01s" at bounding box center [164, 102] width 161 height 11
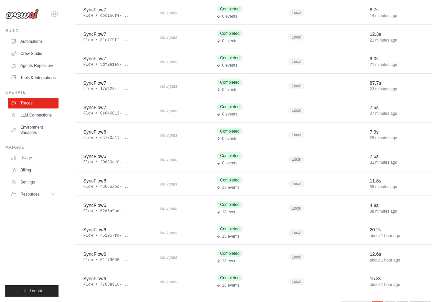
scroll to position [372, 0]
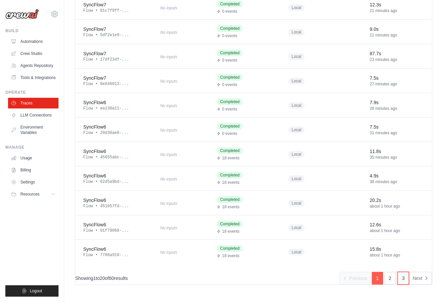
click at [403, 275] on link "3" at bounding box center [403, 278] width 11 height 13
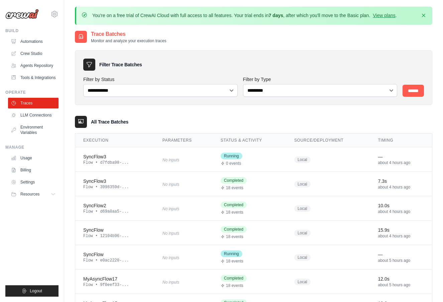
scroll to position [372, 0]
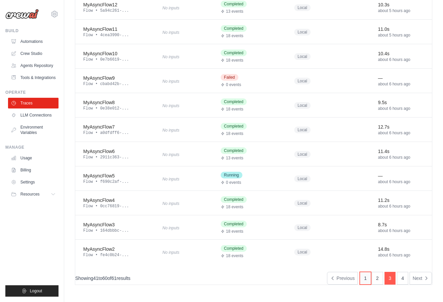
click at [367, 279] on link "1" at bounding box center [365, 278] width 11 height 13
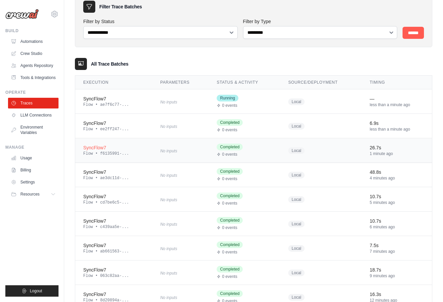
scroll to position [67, 0]
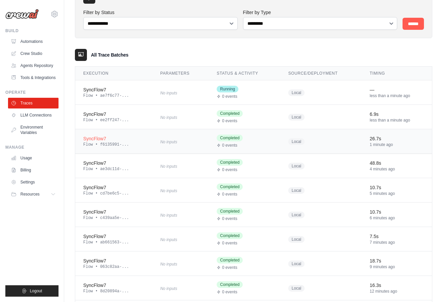
click at [118, 138] on div "SyncFlow7" at bounding box center [113, 138] width 61 height 7
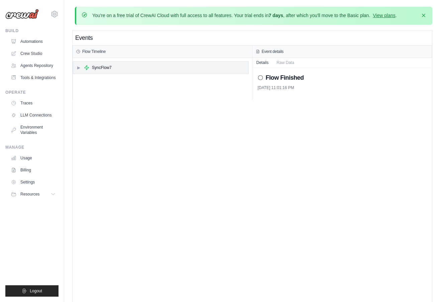
click at [114, 64] on div "▶ SyncFlow7" at bounding box center [160, 68] width 175 height 12
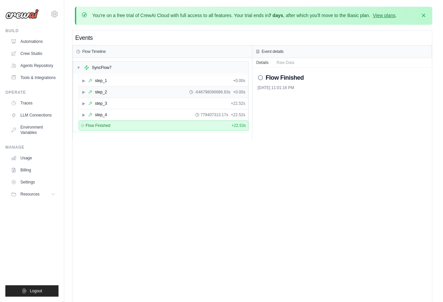
click at [113, 89] on div "▶ step_2 -646798096686.83s + 0.00s" at bounding box center [163, 92] width 169 height 11
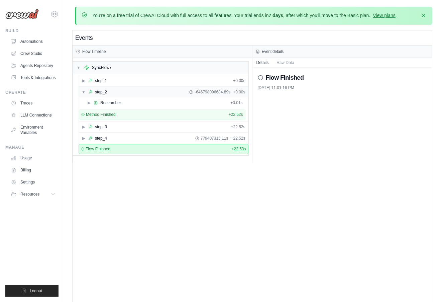
click at [113, 89] on div "▼ step_2 -646798096684.89s + 0.00s" at bounding box center [163, 92] width 169 height 11
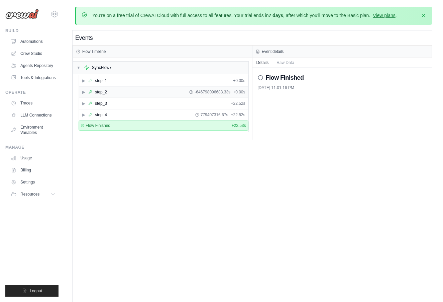
click at [113, 89] on div "▶ step_2 -646798096683.33s + 0.00s" at bounding box center [163, 92] width 169 height 11
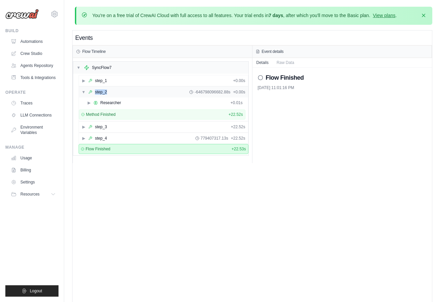
click at [113, 89] on div "▼ step_2 -646798096682.88s + 0.00s" at bounding box center [163, 92] width 169 height 11
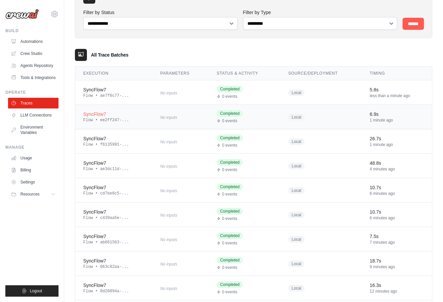
click at [158, 125] on td "No inputs" at bounding box center [180, 117] width 57 height 24
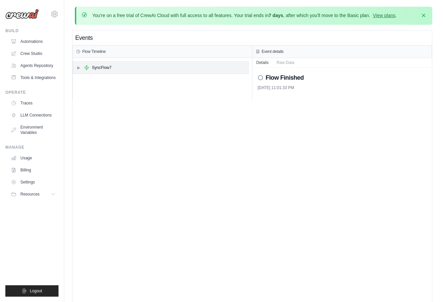
click at [125, 68] on div "▶ SyncFlow7" at bounding box center [160, 68] width 175 height 12
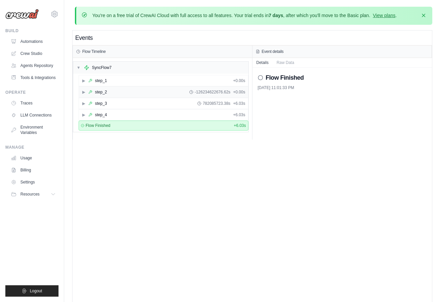
click at [118, 90] on div "▶ step_2 -126234622676.62s + 0.00s" at bounding box center [163, 92] width 169 height 11
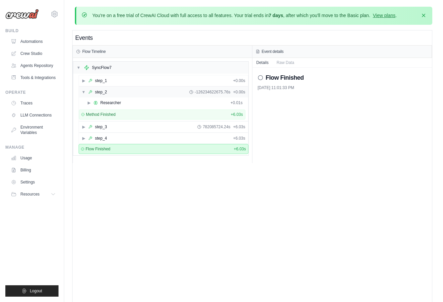
click at [118, 90] on div "▼ step_2 -126234622675.76s + 0.00s" at bounding box center [163, 92] width 169 height 11
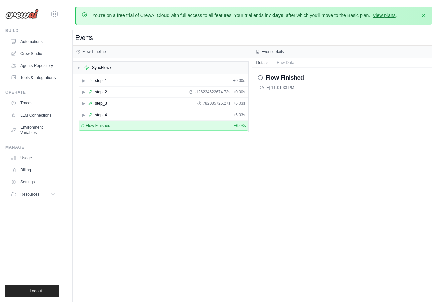
click at [118, 109] on div "▶ step_4 + 6.03s" at bounding box center [164, 114] width 170 height 11
click at [120, 106] on div "▶ step_3 782085725.27s + 6.03s" at bounding box center [163, 103] width 169 height 11
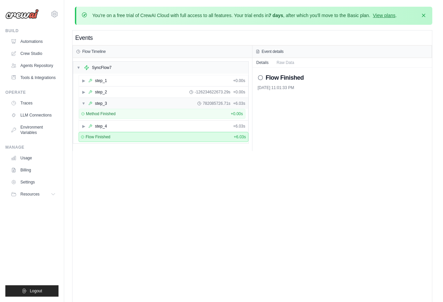
click at [120, 106] on div "▼ step_3 782085726.71s + 6.03s" at bounding box center [163, 103] width 169 height 11
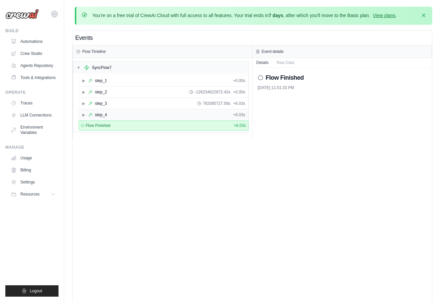
click at [112, 112] on div "▶ step_4 + 6.03s" at bounding box center [163, 114] width 169 height 11
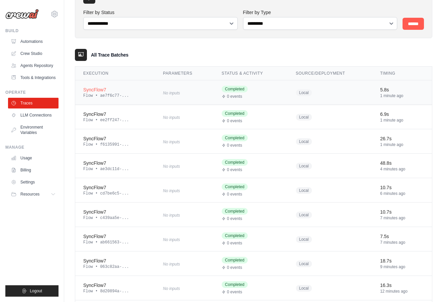
click at [200, 99] on td "No inputs" at bounding box center [184, 92] width 59 height 24
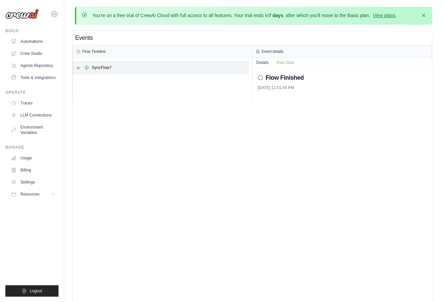
click at [135, 67] on div "▶ SyncFlow7" at bounding box center [160, 68] width 175 height 12
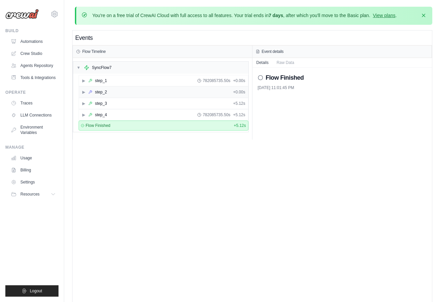
click at [132, 89] on div "▶ step_2 + 0.00s" at bounding box center [163, 92] width 169 height 11
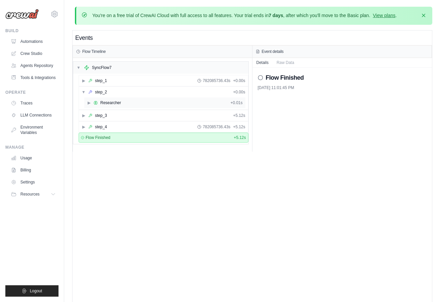
click at [129, 100] on div "▶ Researcher + 0.01s" at bounding box center [164, 102] width 161 height 11
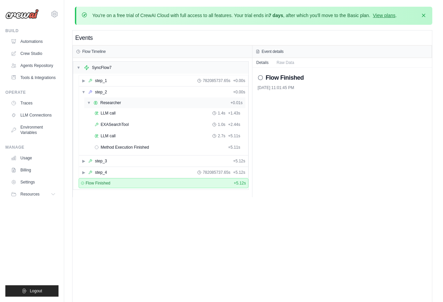
click at [129, 100] on div "▼ Researcher + 0.01s" at bounding box center [164, 102] width 161 height 11
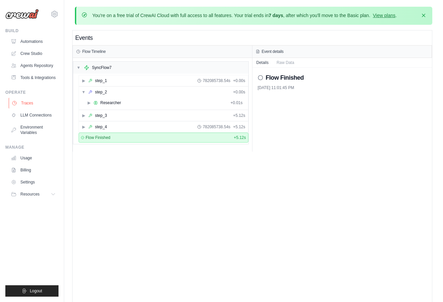
click at [24, 104] on link "Traces" at bounding box center [34, 103] width 50 height 11
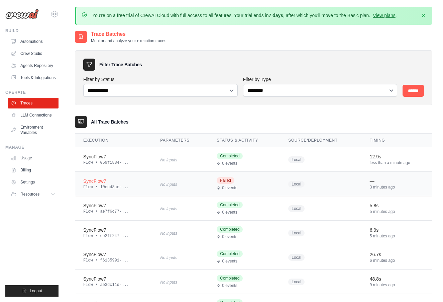
click at [125, 188] on div "Flow • 10ecd8ae-..." at bounding box center [113, 186] width 61 height 5
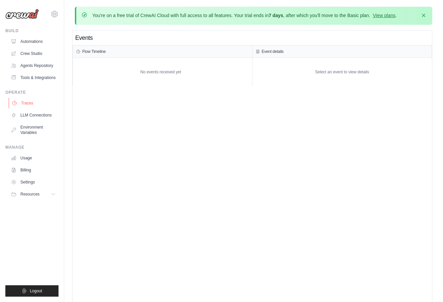
click at [37, 104] on link "Traces" at bounding box center [34, 103] width 50 height 11
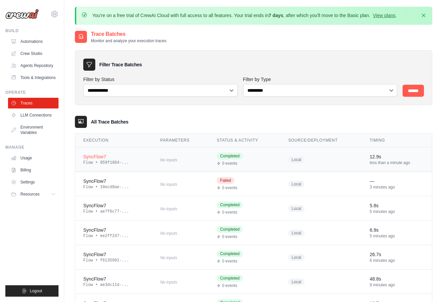
click at [200, 154] on td "No inputs" at bounding box center [180, 159] width 57 height 24
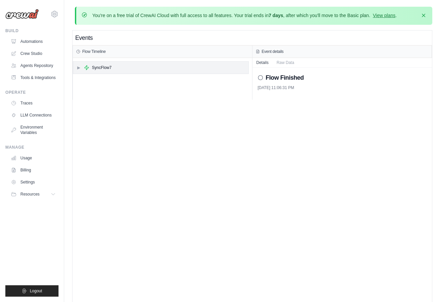
click at [124, 63] on div "▶ SyncFlow7" at bounding box center [160, 68] width 175 height 12
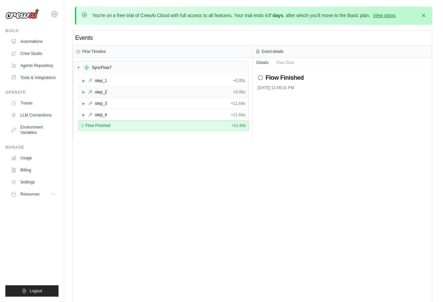
click at [123, 95] on div "▶ step_2 + 0.00s" at bounding box center [163, 92] width 169 height 11
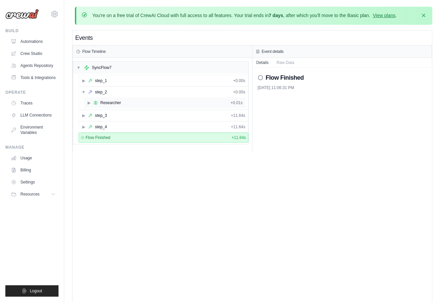
click at [120, 102] on div "Researcher" at bounding box center [110, 102] width 21 height 5
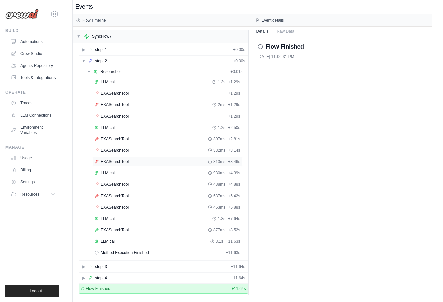
scroll to position [38, 0]
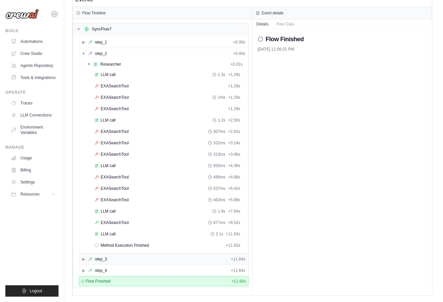
click at [132, 258] on div "▶ step_3 + 11.64s" at bounding box center [163, 258] width 169 height 11
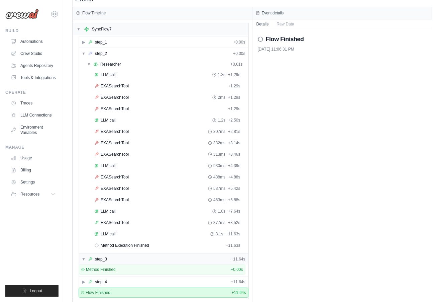
click at [132, 258] on div "▼ step_3 + 11.64s" at bounding box center [163, 258] width 169 height 11
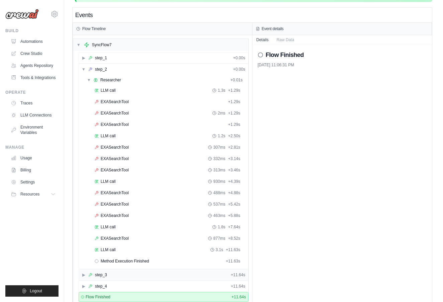
scroll to position [0, 0]
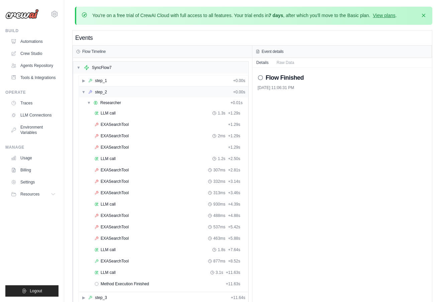
click at [86, 94] on div "▼ step_2" at bounding box center [94, 91] width 25 height 5
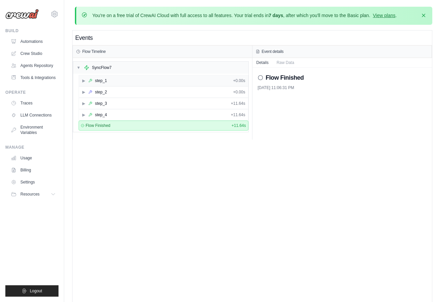
click at [84, 83] on div "▶ step_1 + 0.00s" at bounding box center [163, 80] width 169 height 11
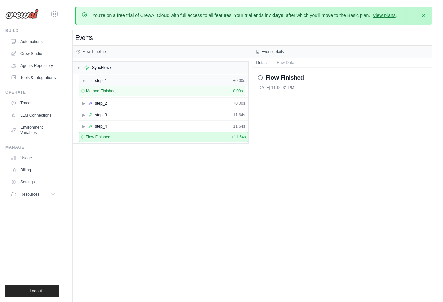
click at [84, 83] on div "▼ step_1 + 0.00s" at bounding box center [163, 80] width 169 height 11
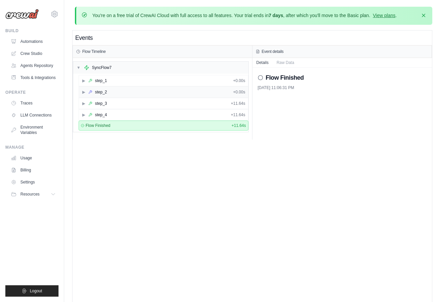
click at [84, 90] on span "▶" at bounding box center [84, 91] width 4 height 5
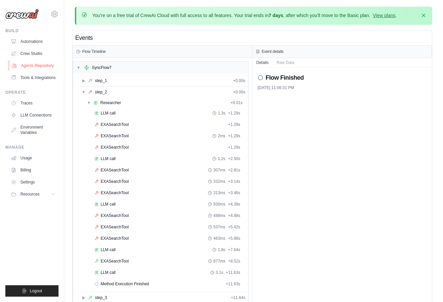
click at [35, 69] on link "Agents Repository" at bounding box center [34, 65] width 50 height 11
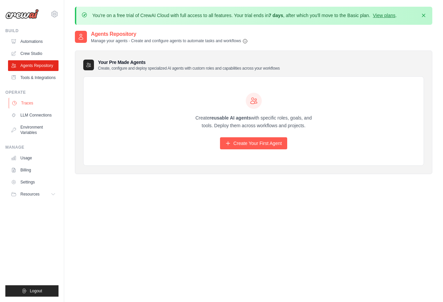
click at [33, 105] on link "Traces" at bounding box center [34, 103] width 50 height 11
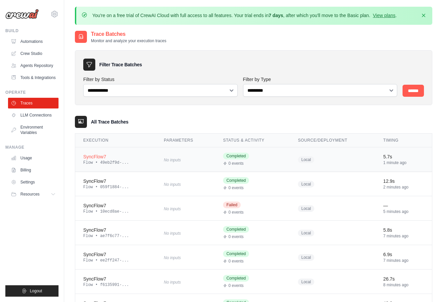
click at [122, 161] on div "Flow • 49eb2f9d-..." at bounding box center [115, 162] width 65 height 5
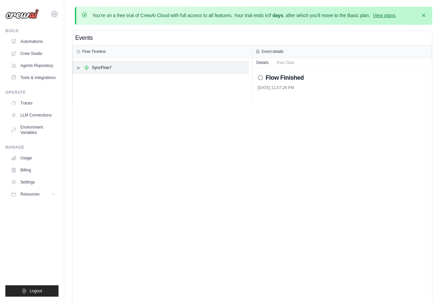
click at [110, 68] on div "SyncFlow7" at bounding box center [102, 67] width 20 height 5
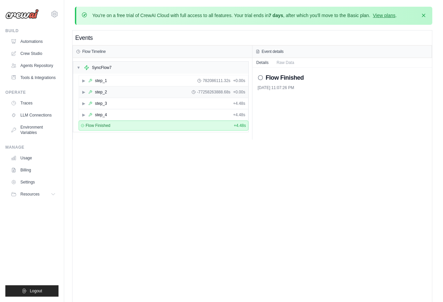
click at [114, 88] on div "▶ step_2 -77258263888.68s + 0.00s" at bounding box center [163, 92] width 169 height 11
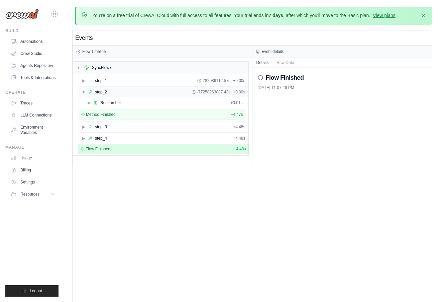
click at [114, 88] on div "▼ step_2 -77258263887.43s + 0.00s" at bounding box center [163, 92] width 169 height 11
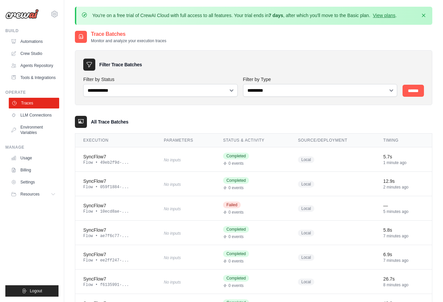
click at [46, 105] on link "Traces" at bounding box center [34, 103] width 50 height 11
click at [101, 149] on td "SyncFlow7 Flow • 3a0b68e8-..." at bounding box center [115, 159] width 81 height 24
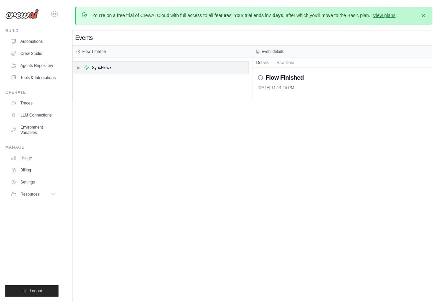
click at [95, 72] on div "▶ SyncFlow7" at bounding box center [160, 68] width 175 height 12
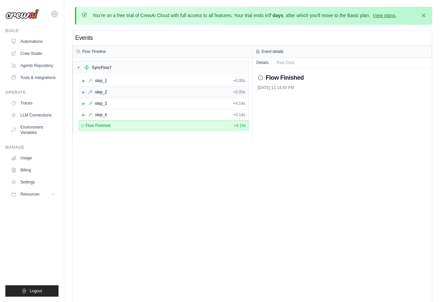
click at [98, 94] on div "▶ step_2 + 0.00s" at bounding box center [163, 92] width 169 height 11
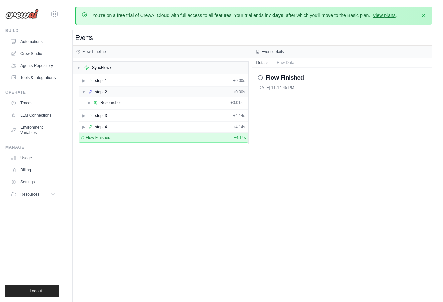
click at [101, 91] on div "step_2" at bounding box center [101, 91] width 12 height 5
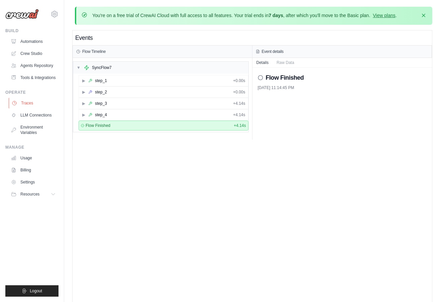
click at [54, 105] on link "Traces" at bounding box center [34, 103] width 50 height 11
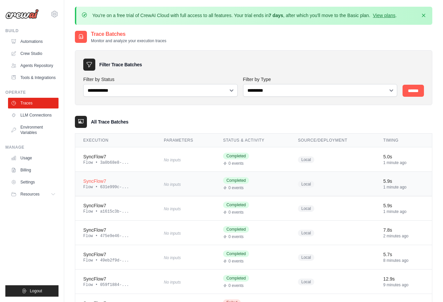
click at [125, 176] on td "SyncFlow7 Flow • 631e999c-..." at bounding box center [115, 184] width 81 height 24
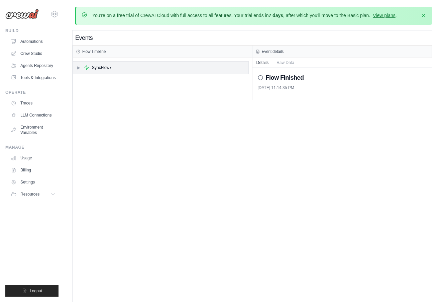
click at [122, 62] on div "▶ SyncFlow7" at bounding box center [160, 68] width 175 height 12
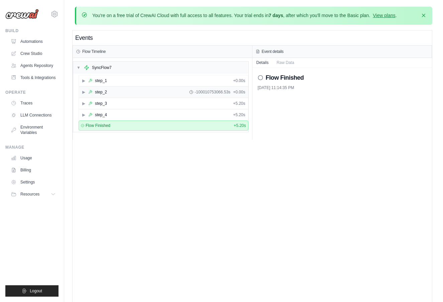
click at [114, 94] on div "▶ step_2 -100010753066.53s + 0.00s" at bounding box center [163, 92] width 169 height 11
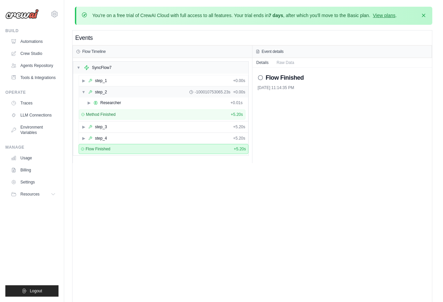
click at [114, 94] on div "▼ step_2 -100010753065.23s + 0.00s" at bounding box center [163, 92] width 169 height 11
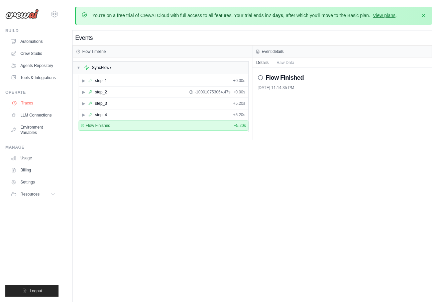
click at [41, 103] on link "Traces" at bounding box center [34, 103] width 50 height 11
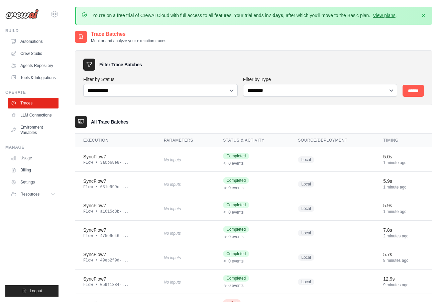
click at [138, 185] on div "Flow • 631e999c-..." at bounding box center [115, 186] width 65 height 5
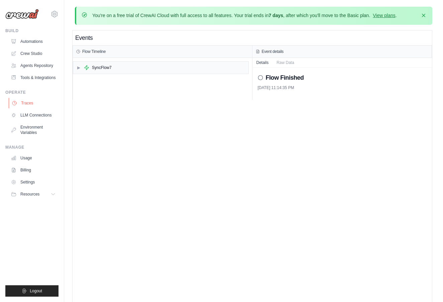
click at [43, 102] on link "Traces" at bounding box center [34, 103] width 50 height 11
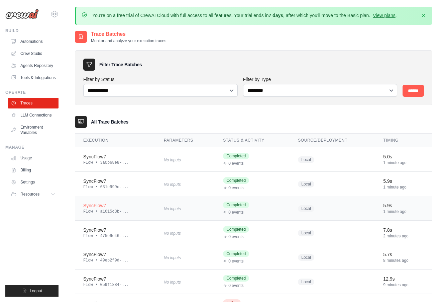
click at [129, 209] on div "Flow • a1615c3b-..." at bounding box center [115, 211] width 65 height 5
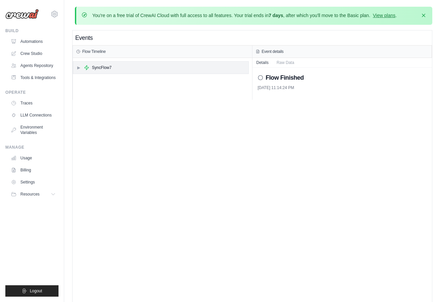
click at [130, 62] on div "▶ SyncFlow7" at bounding box center [160, 68] width 175 height 12
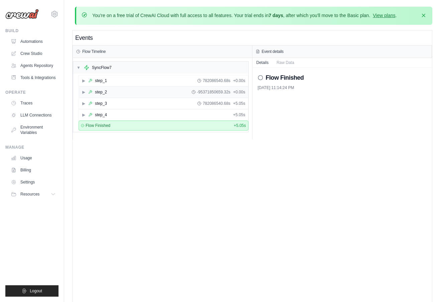
click at [114, 95] on div "▶ step_2 -95371850659.32s + 0.00s" at bounding box center [163, 92] width 169 height 11
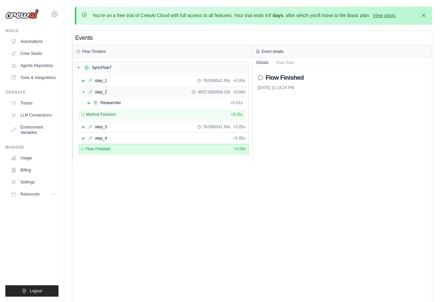
click at [114, 95] on div "▼ step_2 -95371850658.10s + 0.00s" at bounding box center [163, 92] width 169 height 11
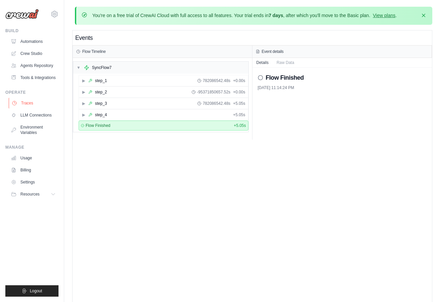
click at [36, 105] on link "Traces" at bounding box center [34, 103] width 50 height 11
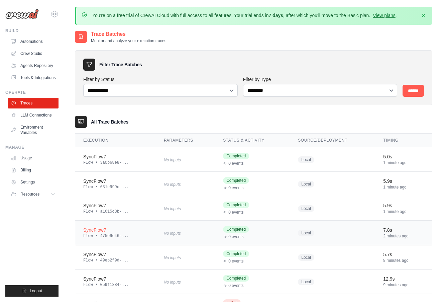
click at [126, 240] on td "SyncFlow7 Flow • 475e9e46-..." at bounding box center [115, 232] width 81 height 24
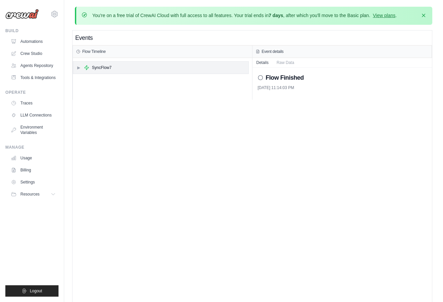
click at [107, 66] on div "SyncFlow7" at bounding box center [102, 67] width 20 height 5
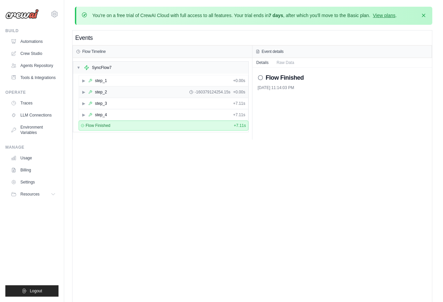
click at [108, 88] on div "▶ step_2 -160379124254.15s + 0.00s" at bounding box center [163, 92] width 169 height 11
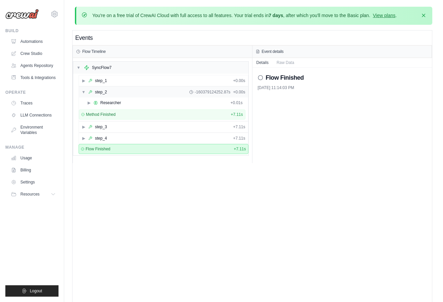
click at [108, 88] on div "▼ step_2 -160379124252.87s + 0.00s" at bounding box center [163, 92] width 169 height 11
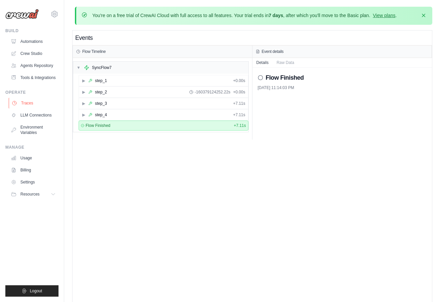
click at [47, 100] on link "Traces" at bounding box center [34, 103] width 50 height 11
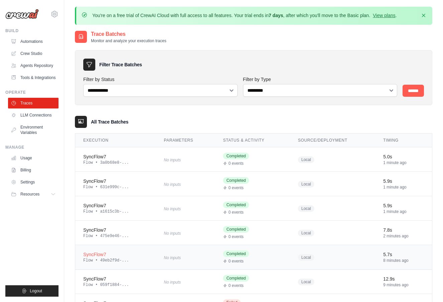
click at [121, 261] on div "Flow • 49eb2f9d-..." at bounding box center [115, 260] width 65 height 5
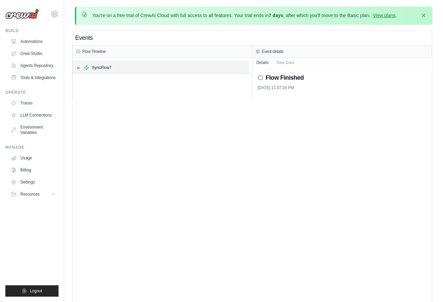
click at [134, 71] on div "▶ SyncFlow7" at bounding box center [160, 68] width 175 height 12
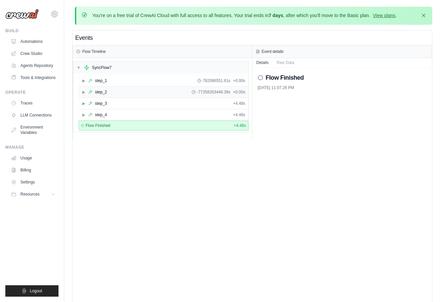
click at [124, 95] on div "▶ step_2 -77258263448.39s + 0.00s" at bounding box center [163, 92] width 169 height 11
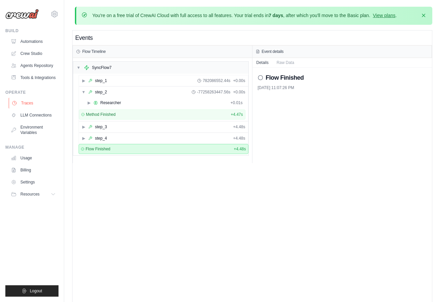
click at [44, 103] on link "Traces" at bounding box center [34, 103] width 50 height 11
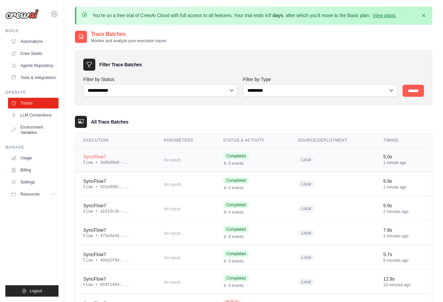
click at [130, 166] on td "SyncFlow7 Flow • 3a0b68e8-..." at bounding box center [115, 159] width 81 height 24
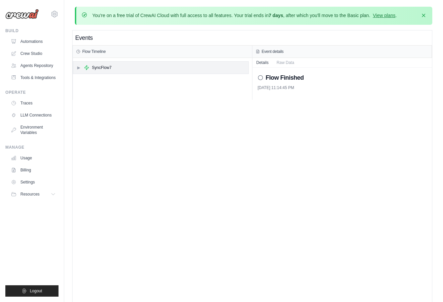
click at [117, 68] on div "▶ SyncFlow7" at bounding box center [160, 68] width 175 height 12
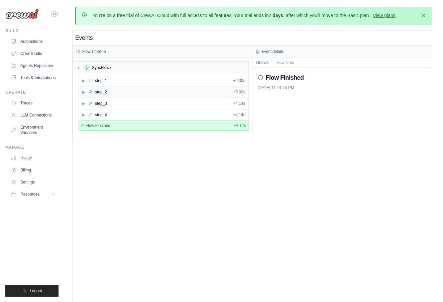
click at [119, 93] on div "▶ step_2 + 0.00s" at bounding box center [163, 92] width 169 height 11
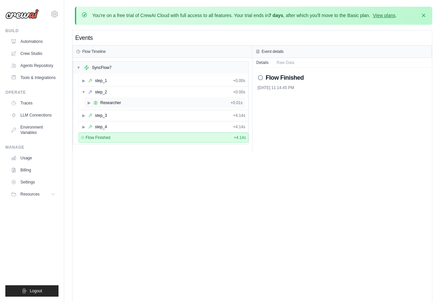
click at [129, 107] on div "▶ Researcher + 0.01s" at bounding box center [164, 102] width 161 height 11
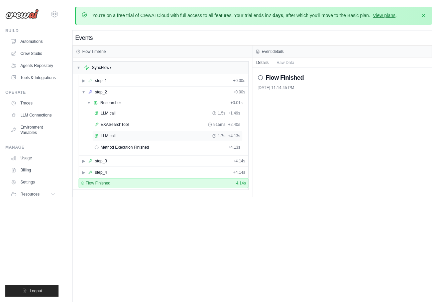
click at [144, 139] on div "LLM call 1.7s + 4.13s" at bounding box center [167, 136] width 150 height 10
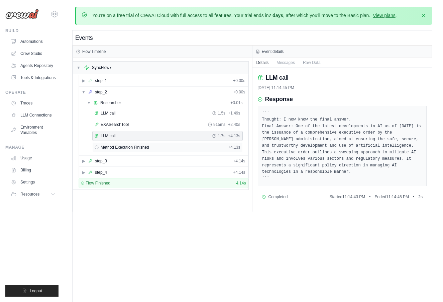
click at [143, 146] on span "Method Execution Finished" at bounding box center [125, 146] width 48 height 5
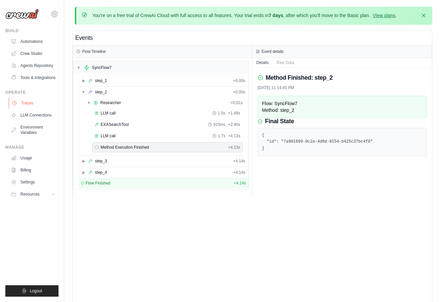
click at [54, 105] on link "Traces" at bounding box center [34, 103] width 50 height 11
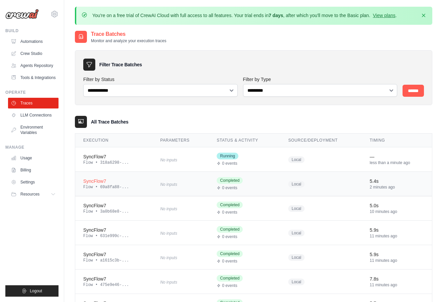
click at [107, 182] on div "SyncFlow7" at bounding box center [113, 181] width 61 height 7
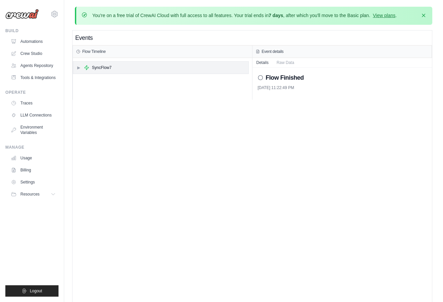
click at [89, 69] on icon at bounding box center [86, 67] width 5 height 5
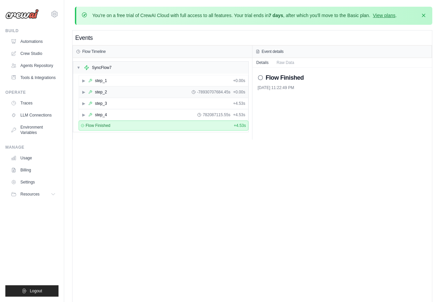
click at [103, 94] on div "step_2" at bounding box center [101, 91] width 12 height 5
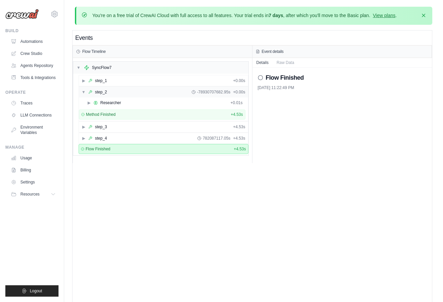
click at [103, 94] on div "step_2" at bounding box center [101, 91] width 12 height 5
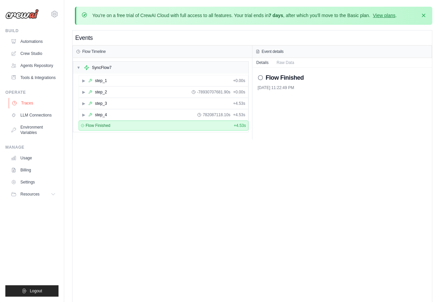
click at [34, 102] on link "Traces" at bounding box center [34, 103] width 50 height 11
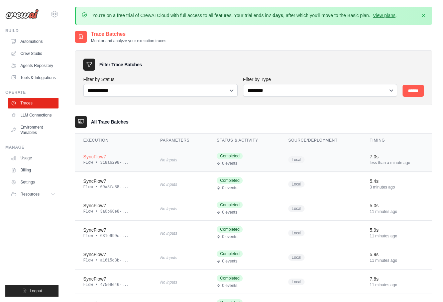
click at [134, 153] on div "SyncFlow7" at bounding box center [113, 156] width 61 height 7
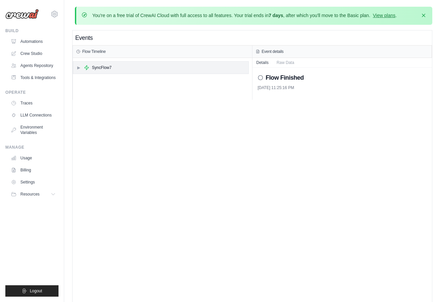
click at [99, 64] on div "▶ SyncFlow7" at bounding box center [160, 68] width 175 height 12
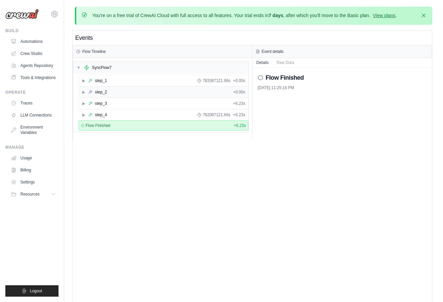
click at [110, 91] on div "▶ step_2 + 0.00s" at bounding box center [163, 92] width 169 height 11
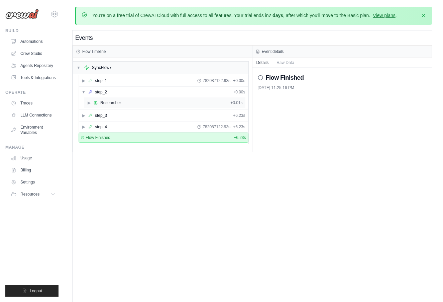
click at [110, 99] on div "▶ Researcher + 0.01s" at bounding box center [164, 102] width 161 height 11
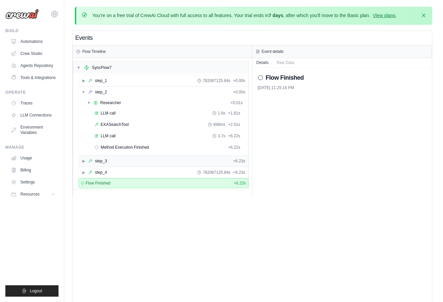
click at [219, 162] on div "▶ step_3 + 6.23s" at bounding box center [163, 161] width 169 height 11
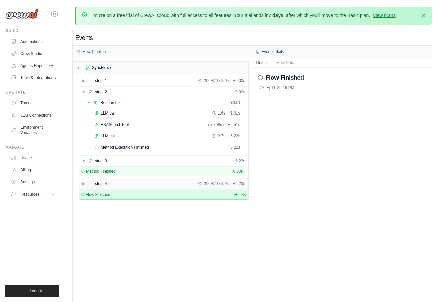
click at [214, 183] on span "782087176.76s" at bounding box center [217, 183] width 28 height 5
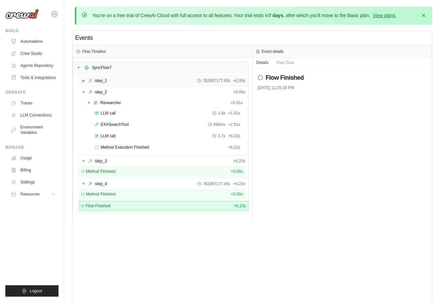
click at [184, 79] on div "▶ step_1 782087177.45s + 0.00s" at bounding box center [163, 80] width 169 height 11
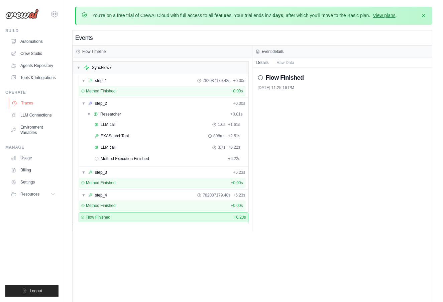
click at [36, 108] on link "Traces" at bounding box center [34, 103] width 50 height 11
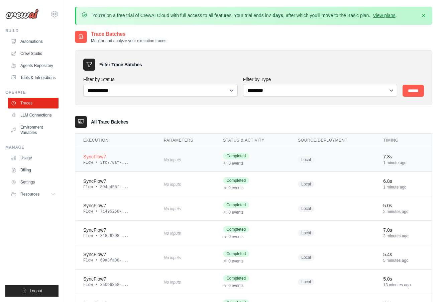
click at [133, 168] on td "SyncFlow7 Flow • 3fc778af-..." at bounding box center [115, 159] width 81 height 24
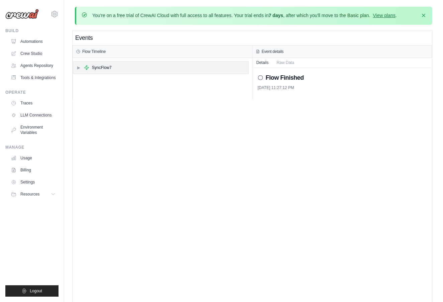
click at [119, 70] on div "▶ SyncFlow7" at bounding box center [160, 68] width 175 height 12
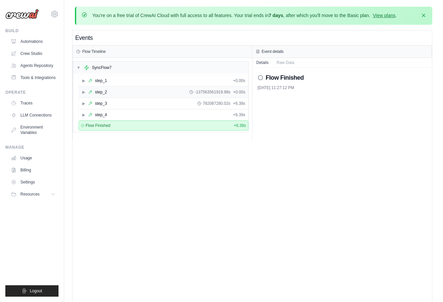
click at [122, 92] on div "▶ step_2 -137563561919.98s + 0.00s" at bounding box center [163, 92] width 169 height 11
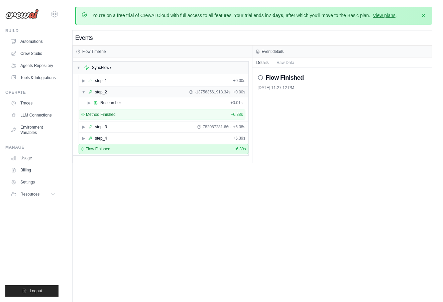
click at [122, 92] on div "▼ step_2 -137563561918.34s + 0.00s" at bounding box center [163, 92] width 169 height 11
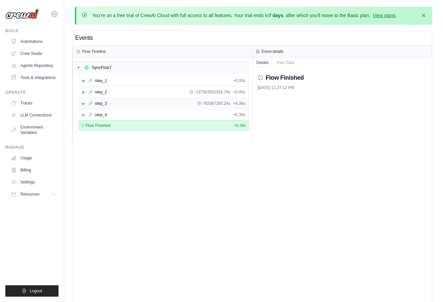
click at [120, 103] on div "▶ step_3 782087283.24s + 6.38s" at bounding box center [163, 103] width 169 height 11
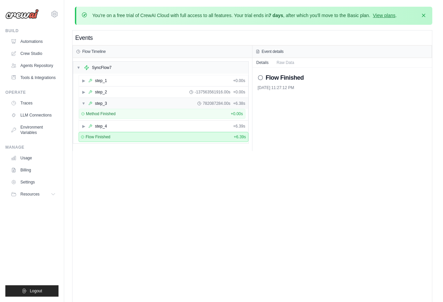
click at [120, 103] on div "▼ step_3 782087284.00s + 6.38s" at bounding box center [163, 103] width 169 height 11
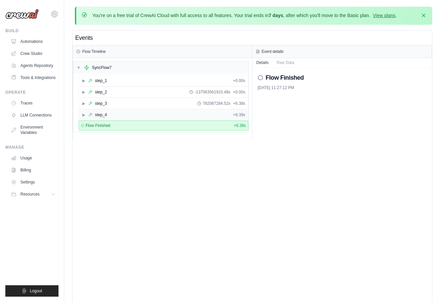
click at [119, 112] on div "▶ step_4 + 6.39s" at bounding box center [163, 114] width 169 height 11
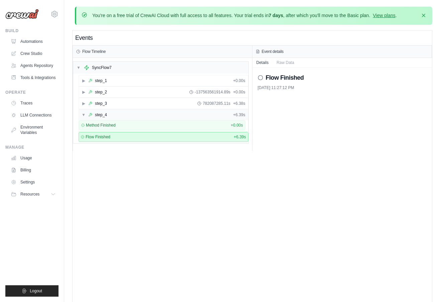
click at [119, 112] on div "▼ step_4 + 6.39s" at bounding box center [163, 114] width 169 height 11
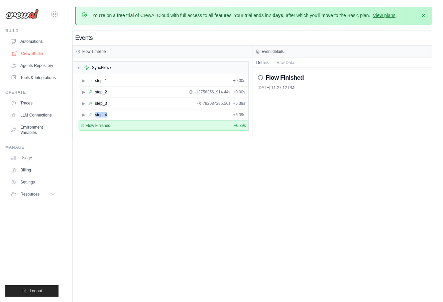
click at [42, 52] on link "Crew Studio" at bounding box center [34, 53] width 50 height 11
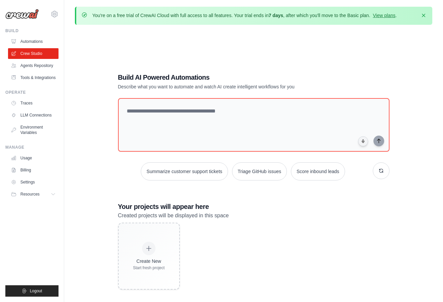
click at [30, 103] on link "Traces" at bounding box center [33, 103] width 50 height 11
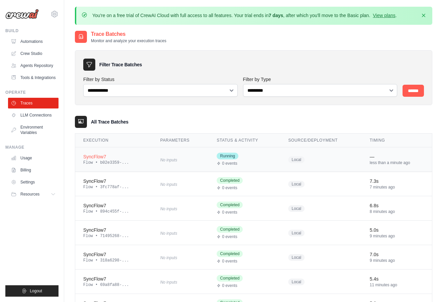
click at [131, 151] on td "SyncFlow7 Flow • b02e3359-..." at bounding box center [113, 159] width 77 height 24
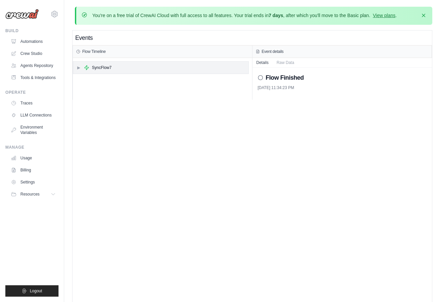
click at [129, 69] on div "▶ SyncFlow7" at bounding box center [160, 68] width 175 height 12
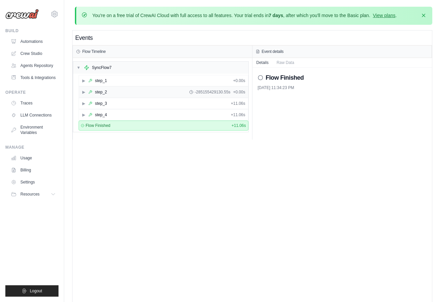
click at [125, 94] on div "▶ step_2 -285155429130.55s + 0.00s" at bounding box center [163, 92] width 169 height 11
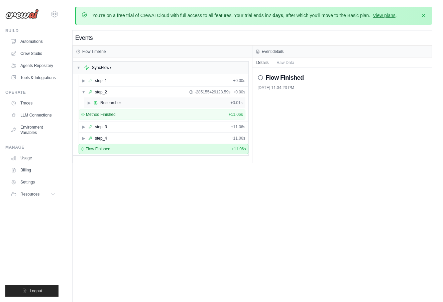
click at [123, 104] on div "▶ Researcher + 0.01s" at bounding box center [164, 102] width 161 height 11
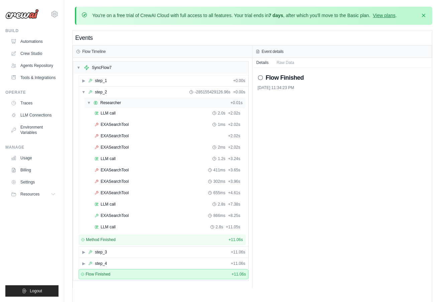
click at [123, 104] on div "▼ Researcher + 0.01s" at bounding box center [164, 102] width 161 height 11
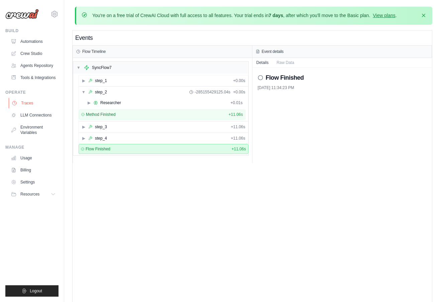
click at [32, 100] on link "Traces" at bounding box center [34, 103] width 50 height 11
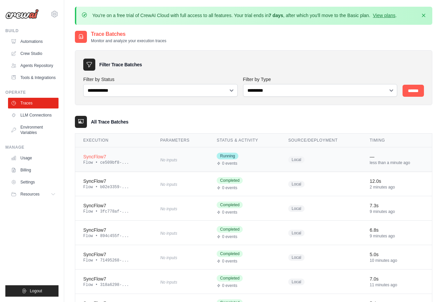
click at [81, 154] on td "SyncFlow7 Flow • ce509bf8-..." at bounding box center [113, 159] width 77 height 24
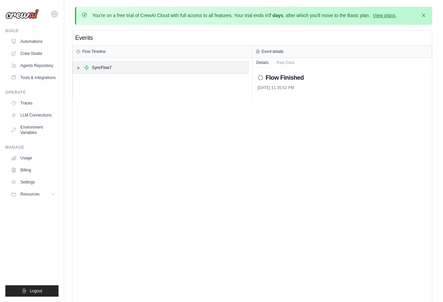
click at [93, 65] on div "SyncFlow7" at bounding box center [102, 67] width 20 height 5
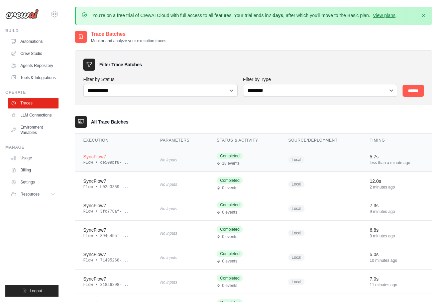
click at [245, 160] on div "Completed 18 events" at bounding box center [245, 158] width 56 height 13
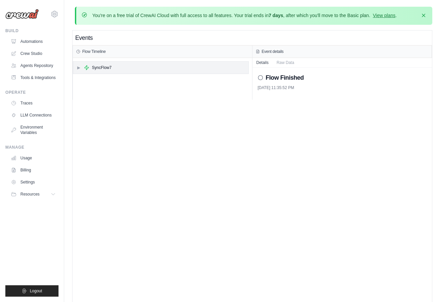
click at [191, 72] on div "▶ SyncFlow7" at bounding box center [160, 68] width 175 height 12
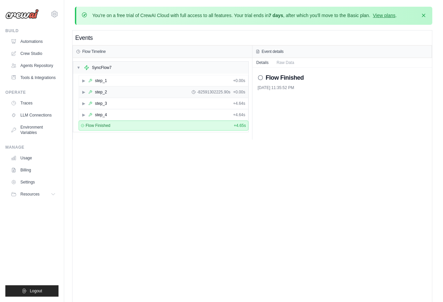
click at [179, 91] on div "▶ step_2 -82591302225.90s + 0.00s" at bounding box center [163, 92] width 169 height 11
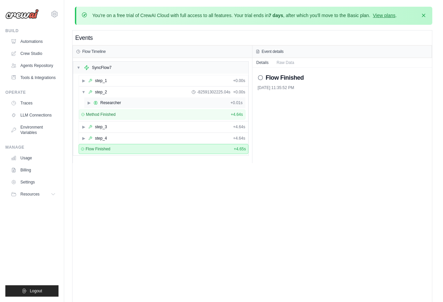
click at [175, 102] on div "▶ Researcher + 0.01s" at bounding box center [164, 102] width 161 height 11
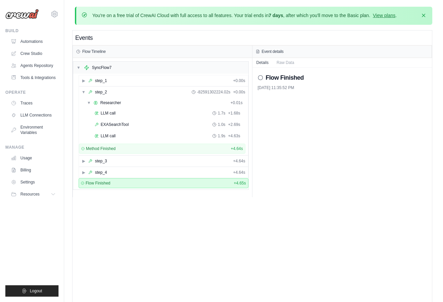
click at [251, 260] on div "Events Flow Timeline ▼ SyncFlow7 ▶ step_1 + 0.00s ▼ step_2 -82591302224.02s + 0…" at bounding box center [253, 181] width 360 height 302
click at [214, 94] on span "-82591302224.02s" at bounding box center [213, 91] width 33 height 5
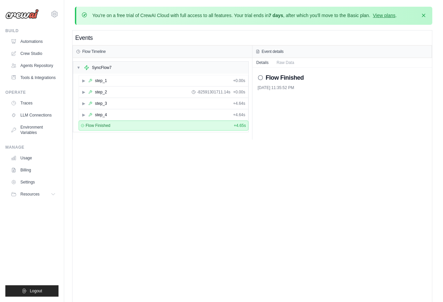
click at [292, 178] on div "Events Flow Timeline ▼ SyncFlow7 ▶ step_1 + 0.00s ▶ step_2 -82591301711.14s + 0…" at bounding box center [253, 181] width 360 height 302
click at [198, 105] on div "▶ step_3 + 4.64s" at bounding box center [163, 103] width 169 height 11
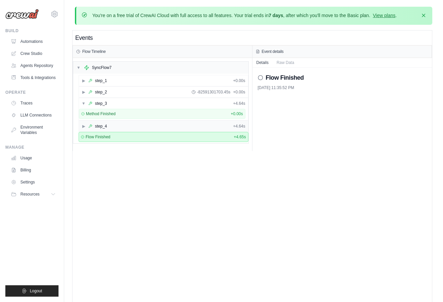
click at [196, 123] on div "▶ step_4 + 4.64s" at bounding box center [163, 126] width 169 height 11
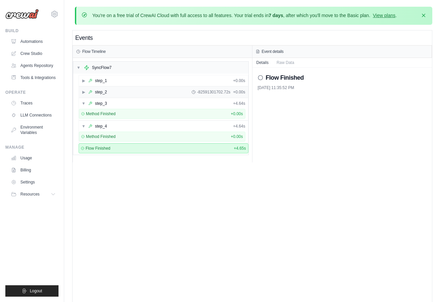
click at [176, 91] on div "▶ step_2 -82591301702.72s + 0.00s" at bounding box center [163, 92] width 169 height 11
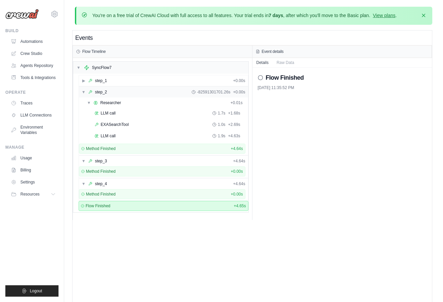
click at [164, 91] on div "▼ step_2 -82591301701.26s + 0.00s" at bounding box center [163, 92] width 169 height 11
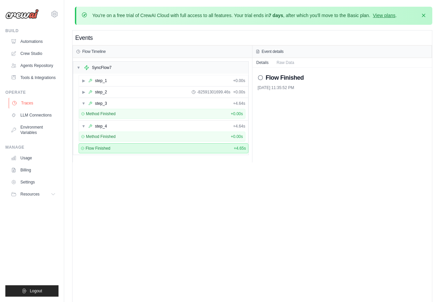
click at [38, 103] on link "Traces" at bounding box center [34, 103] width 50 height 11
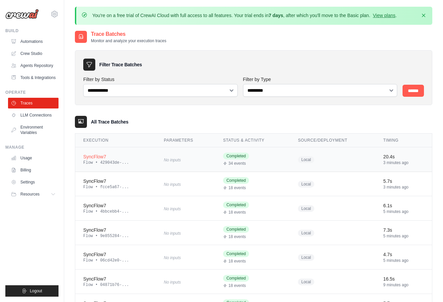
click at [131, 167] on td "SyncFlow7 Flow • 429043de-..." at bounding box center [115, 159] width 81 height 24
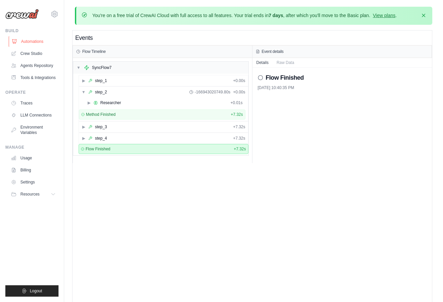
click at [41, 41] on link "Automations" at bounding box center [34, 41] width 50 height 11
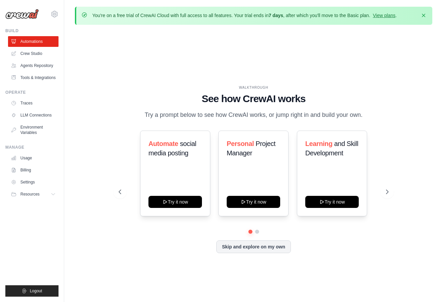
click at [34, 97] on div "Operate Traces LLM Connections Environment Variables" at bounding box center [31, 114] width 53 height 48
click at [32, 103] on link "Traces" at bounding box center [34, 103] width 50 height 11
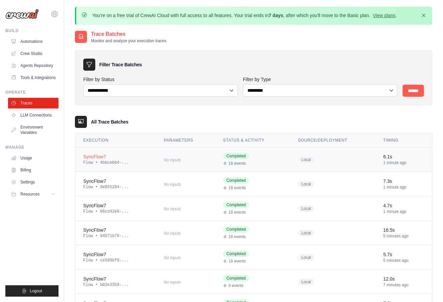
click at [151, 154] on td "SyncFlow7 Flow • 4bbcebb4-..." at bounding box center [115, 159] width 81 height 24
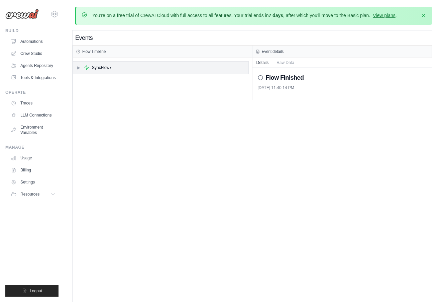
click at [129, 71] on div "▶ SyncFlow7" at bounding box center [160, 68] width 175 height 12
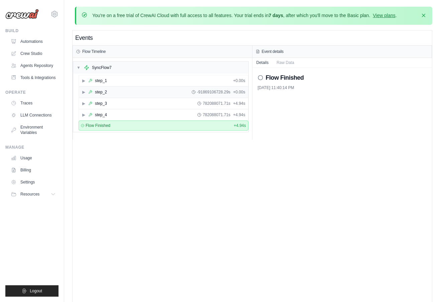
click at [123, 91] on div "▶ step_2 -91869106728.29s + 0.00s" at bounding box center [163, 92] width 169 height 11
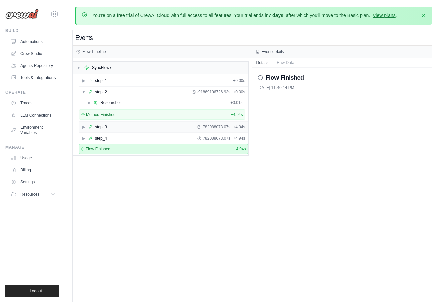
click at [113, 126] on div "▶ step_3 782088073.07s + 4.94s" at bounding box center [163, 126] width 169 height 11
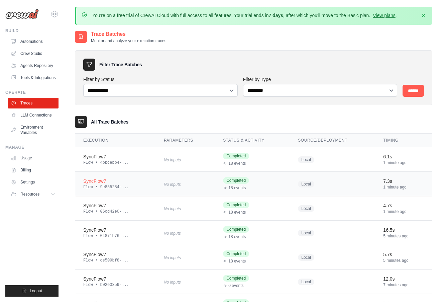
click at [126, 180] on div "SyncFlow7" at bounding box center [115, 181] width 65 height 7
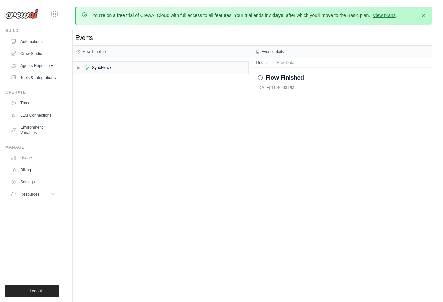
click at [121, 61] on div "▶ SyncFlow7" at bounding box center [161, 67] width 176 height 13
click at [120, 64] on div "▶ SyncFlow7" at bounding box center [160, 68] width 175 height 12
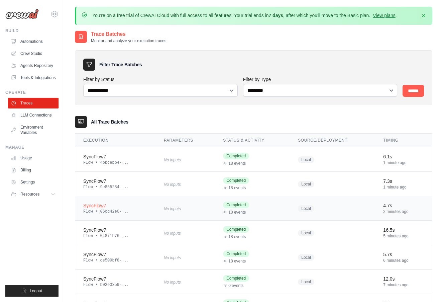
click at [114, 210] on div "Flow • 06cd42e0-..." at bounding box center [115, 211] width 65 height 5
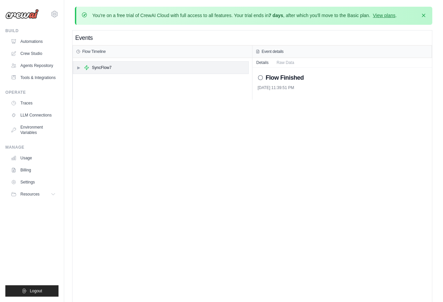
click at [126, 65] on div "▶ SyncFlow7" at bounding box center [160, 68] width 175 height 12
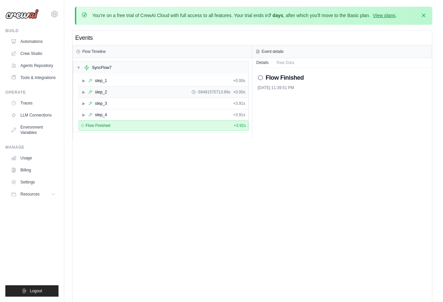
click at [127, 92] on div "▶ step_2 -59491570713.66s + 0.00s" at bounding box center [163, 92] width 169 height 11
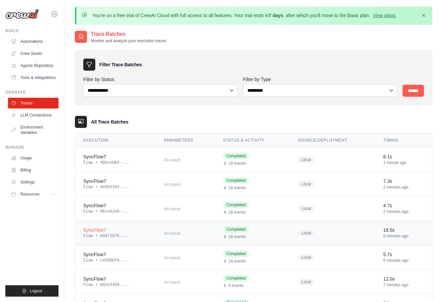
click at [122, 225] on td "SyncFlow7 Flow • 04871b76-..." at bounding box center [115, 232] width 81 height 24
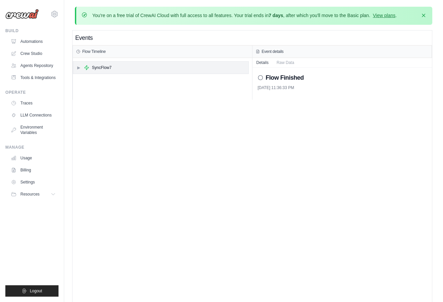
click at [147, 67] on div "▶ SyncFlow7" at bounding box center [160, 68] width 175 height 12
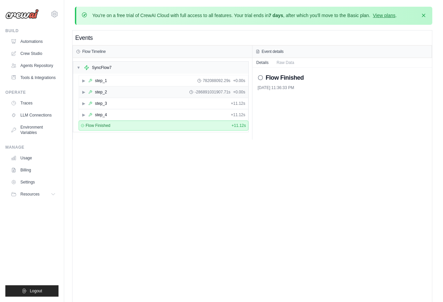
click at [133, 94] on div "▶ step_2 -286891031907.71s + 0.00s" at bounding box center [163, 92] width 169 height 11
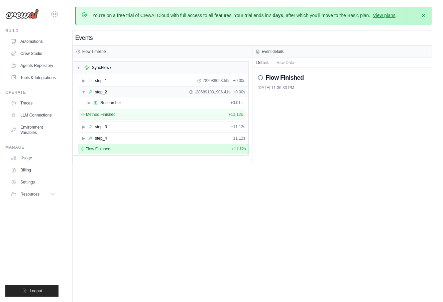
click at [133, 94] on div "▼ step_2 -286891031906.41s + 0.00s" at bounding box center [163, 92] width 169 height 11
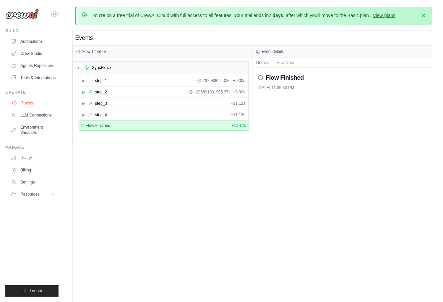
click at [44, 107] on link "Traces" at bounding box center [34, 103] width 50 height 11
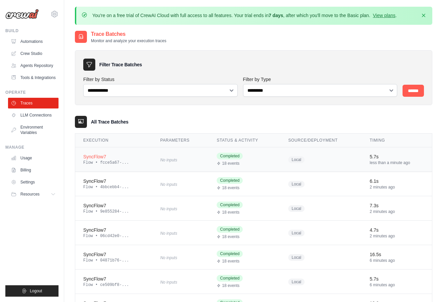
click at [140, 165] on div "Flow • fcce5a67-..." at bounding box center [113, 162] width 61 height 5
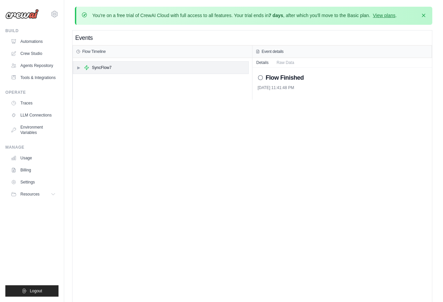
click at [118, 68] on div "▶ SyncFlow7" at bounding box center [160, 68] width 175 height 12
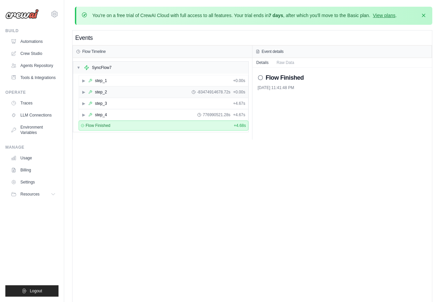
click at [118, 93] on div "▶ step_2 -83474914678.72s + 0.00s" at bounding box center [163, 92] width 169 height 11
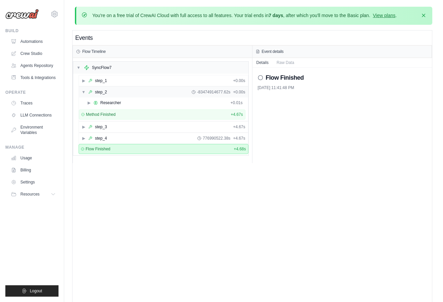
click at [118, 93] on div "▼ step_2 -83474914677.62s + 0.00s" at bounding box center [163, 92] width 169 height 11
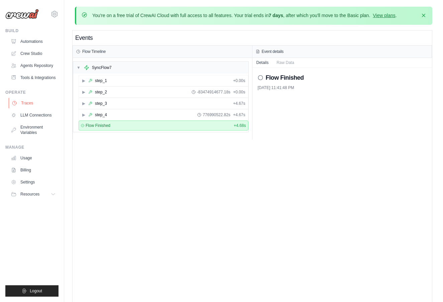
click at [31, 107] on link "Traces" at bounding box center [34, 103] width 50 height 11
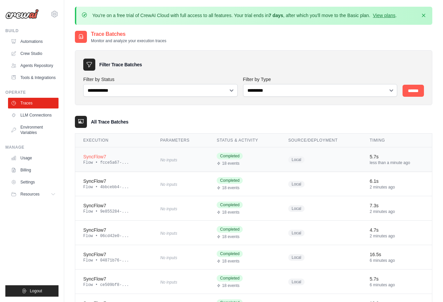
click at [191, 164] on td "No inputs" at bounding box center [180, 159] width 57 height 24
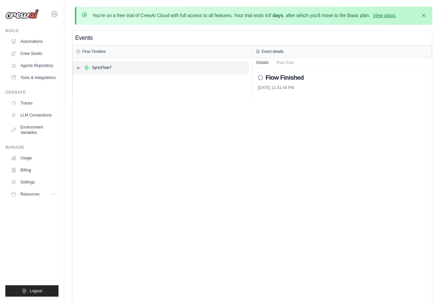
click at [109, 73] on div "▶ SyncFlow7" at bounding box center [160, 68] width 175 height 12
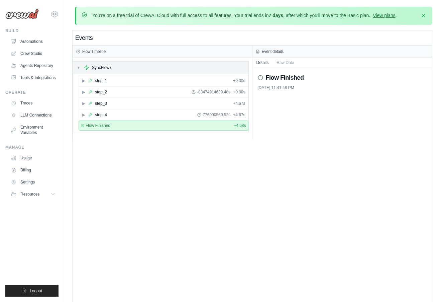
click at [109, 73] on div "▼ SyncFlow7" at bounding box center [160, 68] width 175 height 12
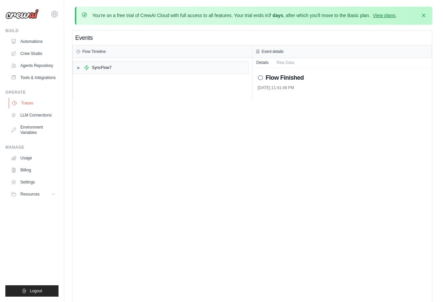
click at [40, 105] on link "Traces" at bounding box center [34, 103] width 50 height 11
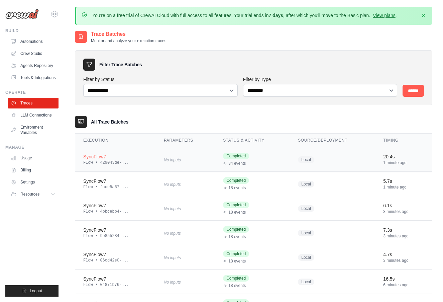
click at [165, 159] on span "No inputs" at bounding box center [172, 160] width 17 height 5
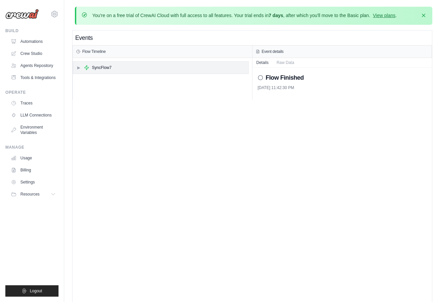
click at [156, 72] on div "▶ SyncFlow7" at bounding box center [160, 68] width 175 height 12
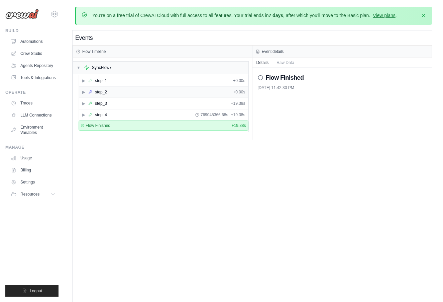
click at [145, 95] on div "▶ step_2 + 0.00s" at bounding box center [163, 92] width 169 height 11
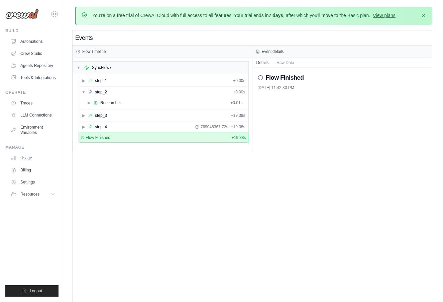
click at [150, 205] on div "Events Flow Timeline ▼ SyncFlow7 ▶ step_1 + 0.00s ▼ step_2 + 0.00s ▶ Researcher…" at bounding box center [253, 181] width 360 height 302
click at [131, 97] on div "▼ step_2 + 0.00s" at bounding box center [163, 92] width 169 height 11
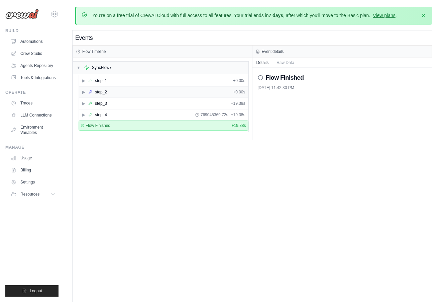
click at [130, 91] on div "▶ step_2 + 0.00s" at bounding box center [163, 92] width 169 height 11
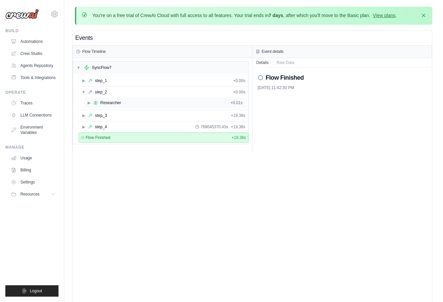
click at [125, 101] on div "▶ Researcher + 0.01s" at bounding box center [164, 102] width 161 height 11
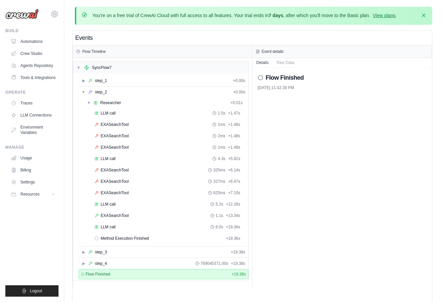
click at [304, 247] on div "Flow Finished 10/13/2025, 11:42:30 PM" at bounding box center [342, 178] width 180 height 220
click at [24, 53] on link "Crew Studio" at bounding box center [34, 53] width 50 height 11
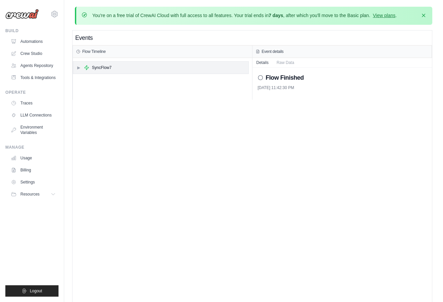
click at [109, 64] on div "▶ SyncFlow7" at bounding box center [160, 68] width 175 height 12
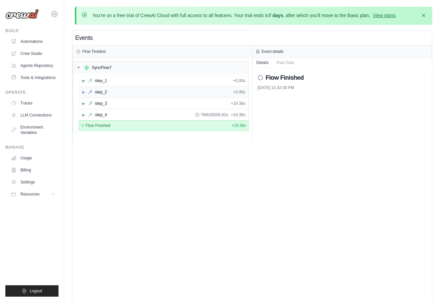
click at [164, 90] on div "▶ step_2 + 0.00s" at bounding box center [163, 92] width 169 height 11
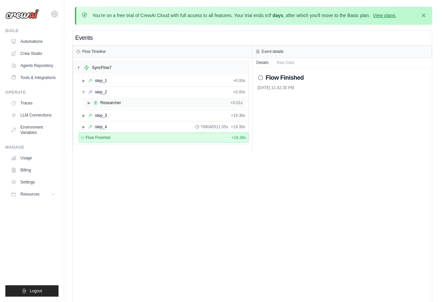
click at [164, 103] on div "▶ Researcher + 0.01s" at bounding box center [164, 102] width 161 height 11
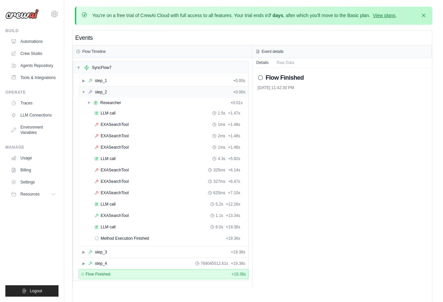
click at [122, 95] on div "▼ step_2 + 0.00s" at bounding box center [163, 92] width 169 height 11
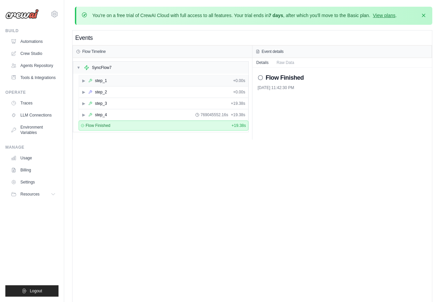
click at [126, 84] on div "▶ step_1 + 0.00s" at bounding box center [163, 80] width 169 height 11
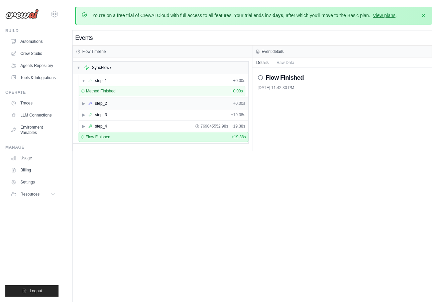
click at [126, 98] on div "▶ step_2 + 0.00s" at bounding box center [163, 103] width 169 height 11
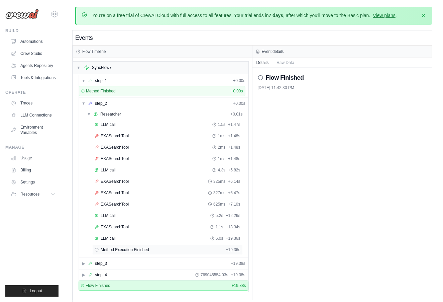
click at [116, 247] on span "Method Execution Finished" at bounding box center [125, 249] width 48 height 5
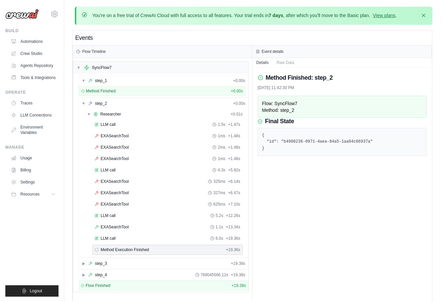
click at [295, 54] on div "Event details" at bounding box center [342, 51] width 180 height 12
click at [293, 58] on button "Raw Data" at bounding box center [286, 62] width 26 height 9
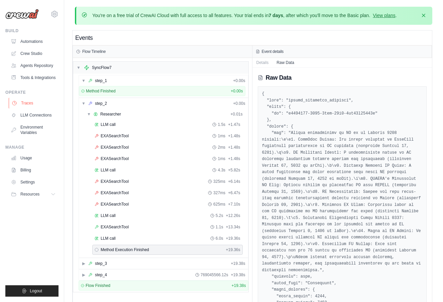
click at [39, 101] on link "Traces" at bounding box center [34, 103] width 50 height 11
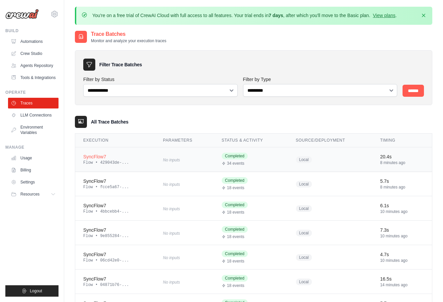
click at [129, 165] on td "SyncFlow7 Flow • 429043de-..." at bounding box center [115, 159] width 80 height 24
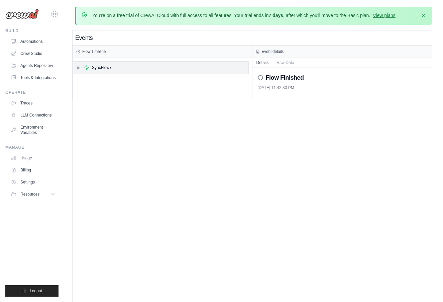
click at [138, 63] on div "▶ SyncFlow7" at bounding box center [160, 68] width 175 height 12
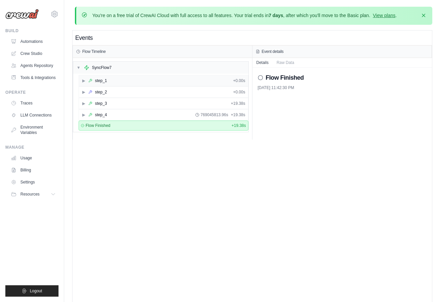
click at [138, 78] on div "▶ step_1 + 0.00s" at bounding box center [163, 80] width 169 height 11
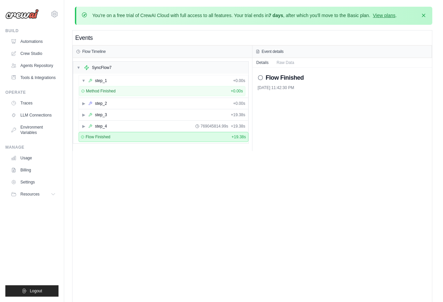
click at [132, 98] on div "▶ step_2 + 0.00s" at bounding box center [164, 103] width 170 height 11
click at [132, 103] on div "▶ step_2 + 0.00s" at bounding box center [163, 103] width 169 height 11
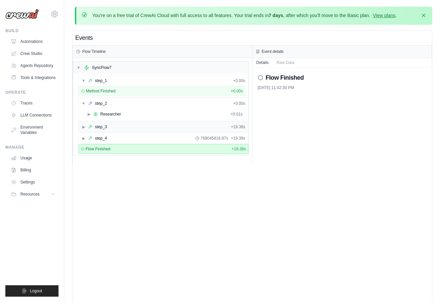
click at [128, 126] on div "▶ step_3 + 19.38s" at bounding box center [163, 126] width 169 height 11
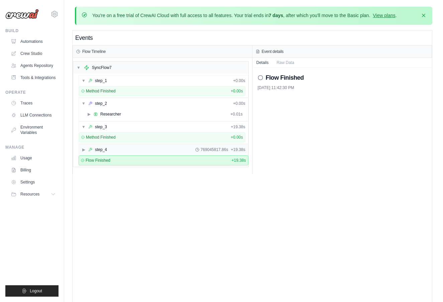
click at [127, 144] on div "▶ step_4 769045817.86s + 19.38s" at bounding box center [163, 149] width 169 height 11
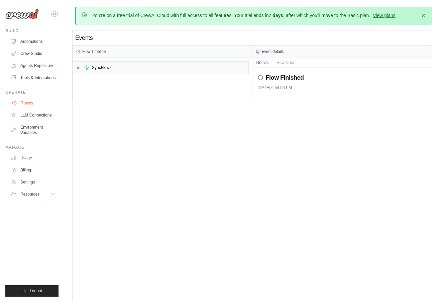
click at [28, 105] on link "Traces" at bounding box center [34, 103] width 50 height 11
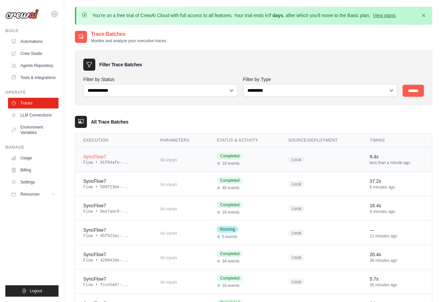
click at [124, 161] on div "Flow • 91f84afe-..." at bounding box center [113, 162] width 61 height 5
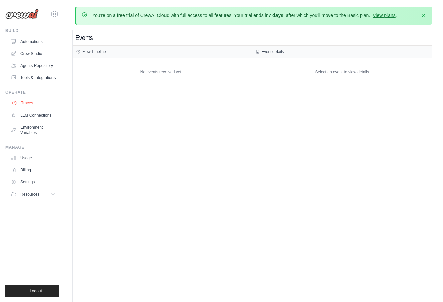
click at [29, 102] on link "Traces" at bounding box center [34, 103] width 50 height 11
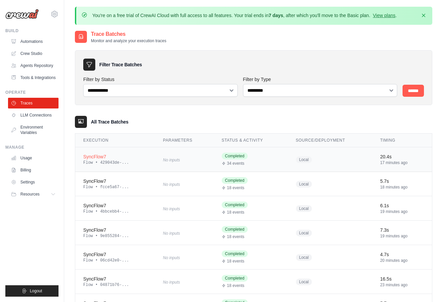
click at [148, 158] on td "SyncFlow7 Flow • 429043de-..." at bounding box center [115, 159] width 80 height 24
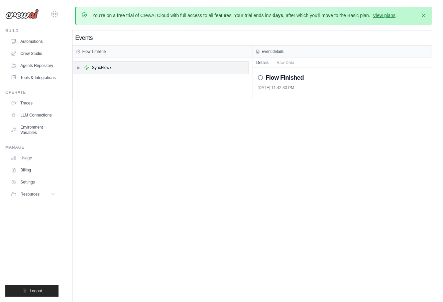
click at [127, 68] on div "▶ SyncFlow7" at bounding box center [160, 68] width 175 height 12
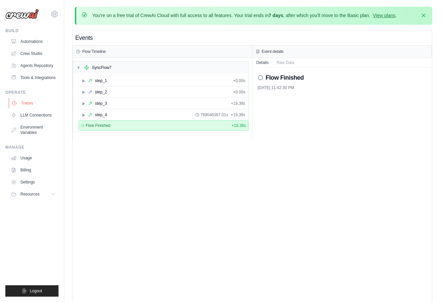
click at [30, 101] on link "Traces" at bounding box center [34, 103] width 50 height 11
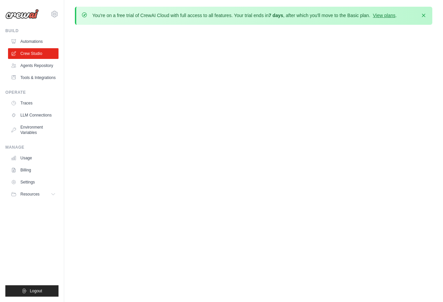
click at [30, 104] on link "Traces" at bounding box center [33, 103] width 50 height 11
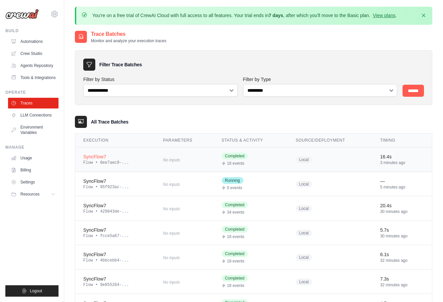
click at [126, 162] on div "Flow • 0ee7aec9-..." at bounding box center [115, 162] width 64 height 5
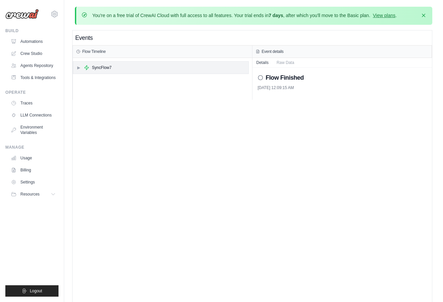
click at [101, 65] on div "SyncFlow7" at bounding box center [102, 67] width 20 height 5
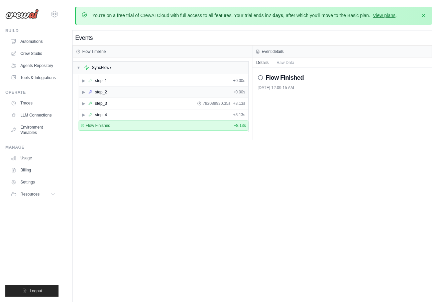
click at [104, 90] on div "step_2" at bounding box center [101, 91] width 12 height 5
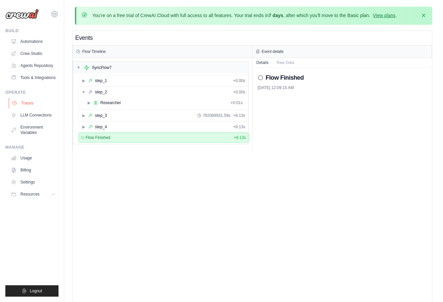
click at [39, 102] on link "Traces" at bounding box center [34, 103] width 50 height 11
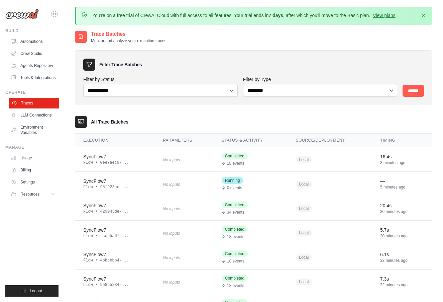
click at [37, 101] on link "Traces" at bounding box center [34, 103] width 50 height 11
click at [117, 158] on div "SyncFlow7" at bounding box center [115, 156] width 64 height 7
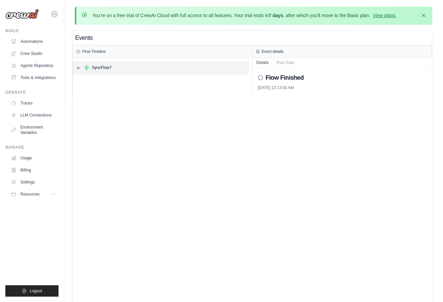
click at [106, 70] on div "SyncFlow7" at bounding box center [102, 67] width 20 height 5
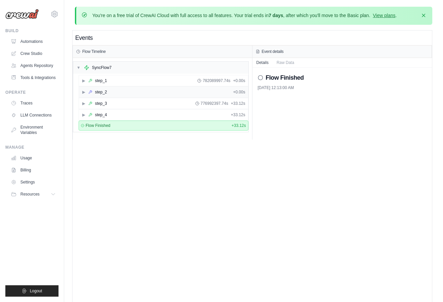
click at [110, 93] on div "▶ step_2 + 0.00s" at bounding box center [163, 92] width 169 height 11
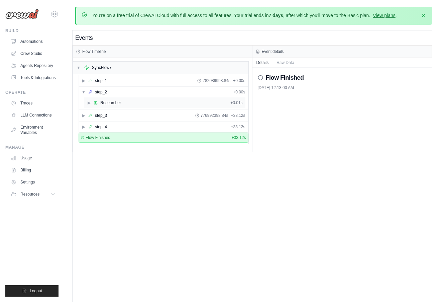
click at [113, 107] on div "▶ Researcher + 0.01s" at bounding box center [164, 102] width 161 height 11
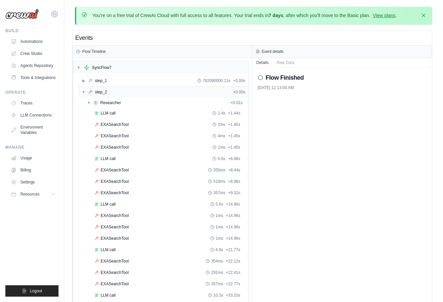
click at [119, 87] on div "▼ step_2 + 0.00s" at bounding box center [163, 92] width 169 height 11
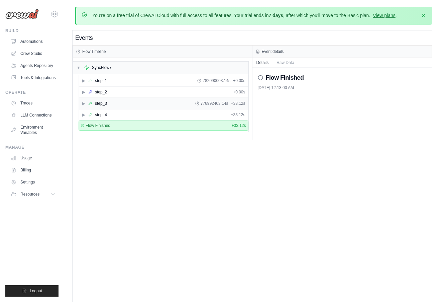
click at [179, 101] on div "▶ step_3 776992403.14s + 33.12s" at bounding box center [163, 103] width 169 height 11
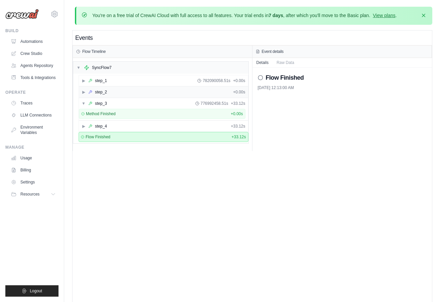
click at [177, 89] on div "▶ step_2 + 0.00s" at bounding box center [163, 92] width 169 height 11
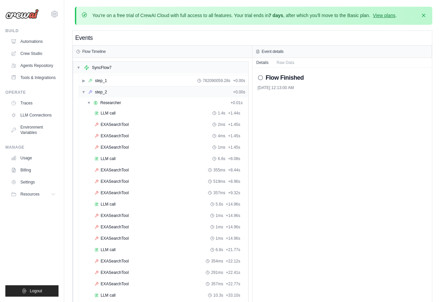
click at [177, 87] on div "▼ step_2 + 0.00s" at bounding box center [163, 92] width 169 height 11
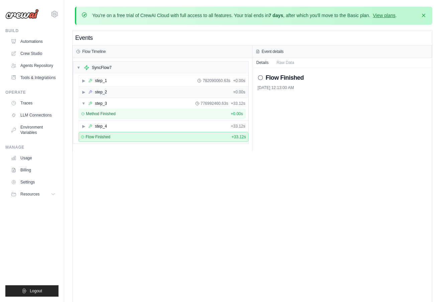
click at [177, 87] on div "▶ step_2 + 0.00s" at bounding box center [163, 92] width 169 height 11
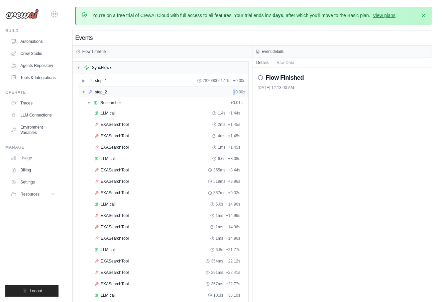
click at [177, 87] on div "▼ step_2 + 0.00s" at bounding box center [163, 92] width 169 height 11
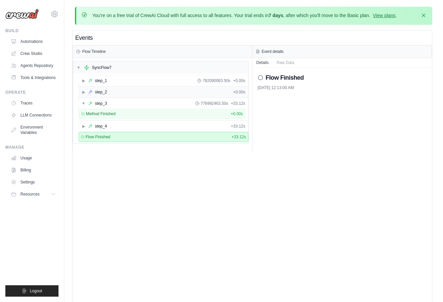
click at [177, 91] on div "▶ step_2 + 0.00s" at bounding box center [163, 92] width 169 height 11
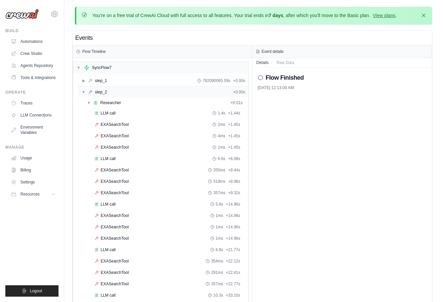
click at [177, 91] on div "▼ step_2 + 0.00s" at bounding box center [163, 92] width 169 height 11
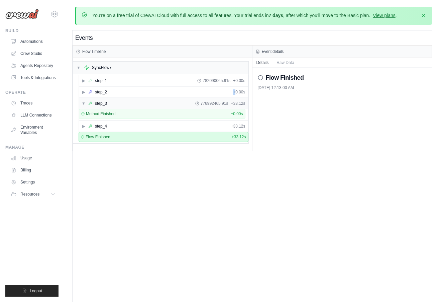
click at [176, 101] on div "▼ step_3 776992465.91s + 33.12s" at bounding box center [163, 103] width 169 height 11
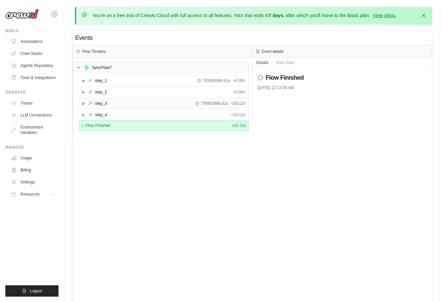
click at [176, 101] on div "▶ step_3 776992466.61s + 33.12s" at bounding box center [163, 103] width 169 height 11
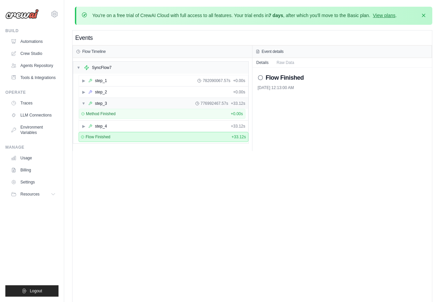
click at [176, 101] on div "▼ step_3 776992467.57s + 33.12s" at bounding box center [163, 103] width 169 height 11
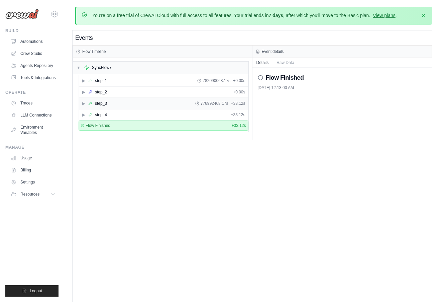
click at [176, 101] on div "▶ step_3 776992468.17s + 33.12s" at bounding box center [163, 103] width 169 height 11
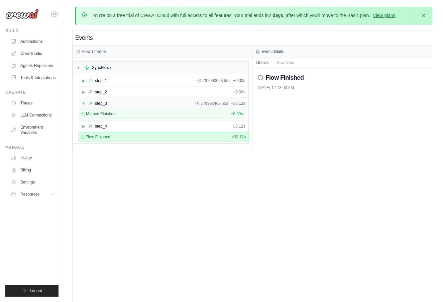
click at [176, 101] on div "▼ step_3 776992468.55s + 33.12s" at bounding box center [163, 103] width 169 height 11
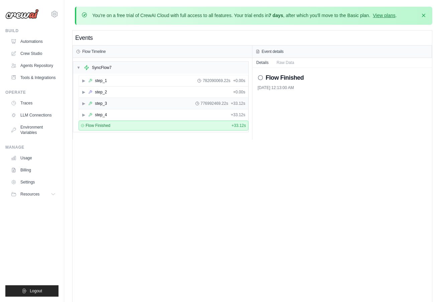
click at [176, 101] on div "▶ step_3 776992469.22s + 33.12s" at bounding box center [163, 103] width 169 height 11
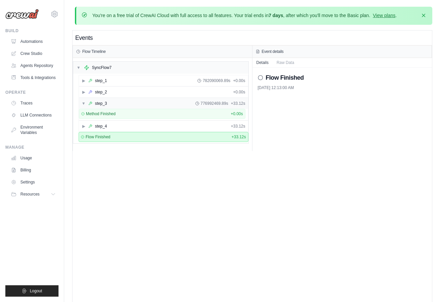
click at [176, 101] on div "▼ step_3 776992469.89s + 33.12s" at bounding box center [163, 103] width 169 height 11
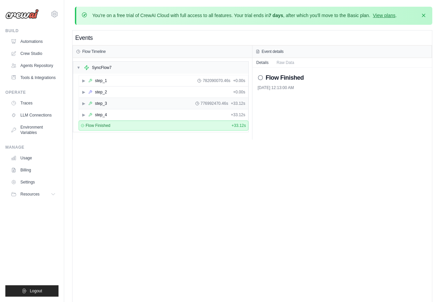
click at [176, 101] on div "▶ step_3 776992470.46s + 33.12s" at bounding box center [163, 103] width 169 height 11
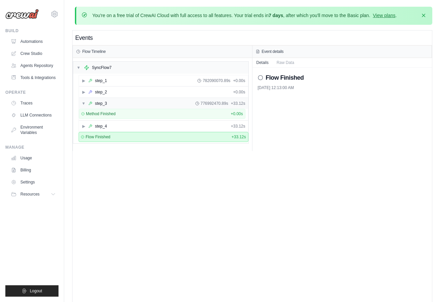
click at [176, 101] on div "▼ step_3 776992470.89s + 33.12s" at bounding box center [163, 103] width 169 height 11
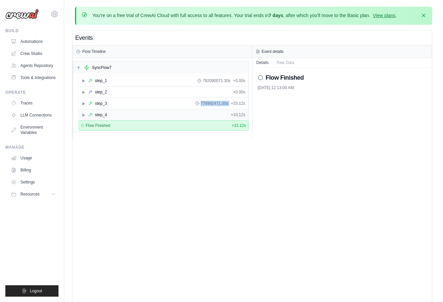
click at [175, 112] on div "▶ step_4 + 33.12s" at bounding box center [163, 114] width 169 height 11
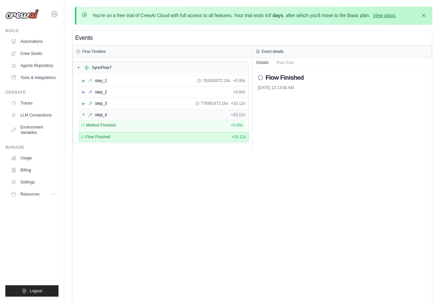
click at [175, 112] on div "▼ step_4 + 33.12s" at bounding box center [163, 114] width 169 height 11
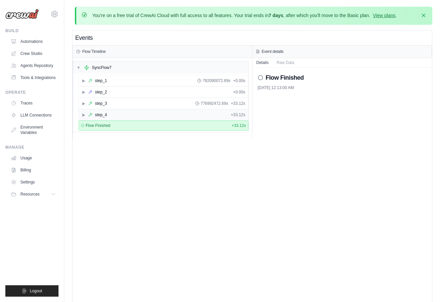
click at [175, 112] on div "▶ step_4 + 33.12s" at bounding box center [163, 114] width 169 height 11
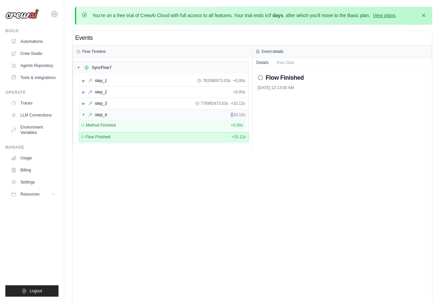
click at [175, 112] on div "▼ step_4 + 33.12s" at bounding box center [163, 114] width 169 height 11
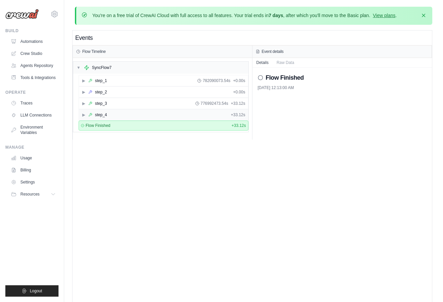
click at [175, 111] on div "▶ step_4 + 33.12s" at bounding box center [163, 114] width 169 height 11
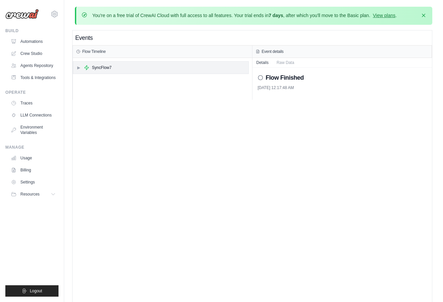
click at [122, 64] on div "▶ SyncFlow7" at bounding box center [160, 68] width 175 height 12
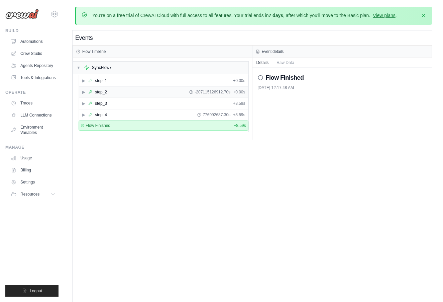
click at [114, 90] on div "▶ step_2 -207115126912.70s + 0.00s" at bounding box center [163, 92] width 169 height 11
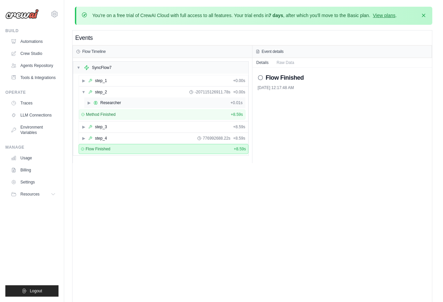
click at [114, 99] on div "▶ Researcher + 0.01s" at bounding box center [164, 102] width 161 height 11
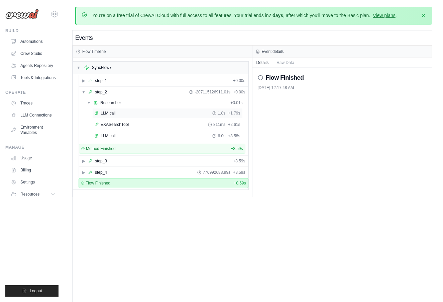
click at [162, 108] on div "LLM call 1.8s + 1.79s" at bounding box center [167, 113] width 150 height 10
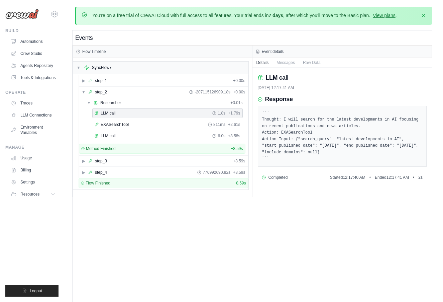
click at [159, 116] on div "LLM call 1.8s + 1.79s" at bounding box center [167, 113] width 150 height 10
click at [164, 120] on div "EXASearchTool 811ms + 2.61s" at bounding box center [167, 124] width 150 height 10
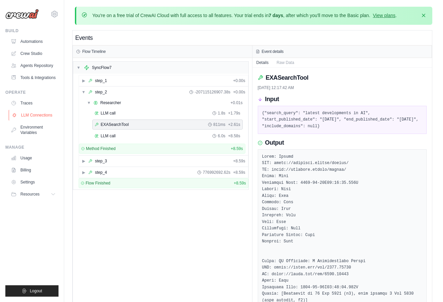
click at [34, 111] on link "LLM Connections" at bounding box center [34, 115] width 50 height 11
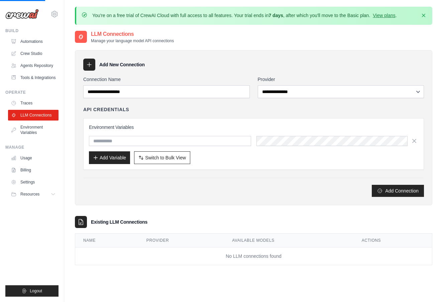
click at [33, 105] on link "Traces" at bounding box center [33, 103] width 50 height 11
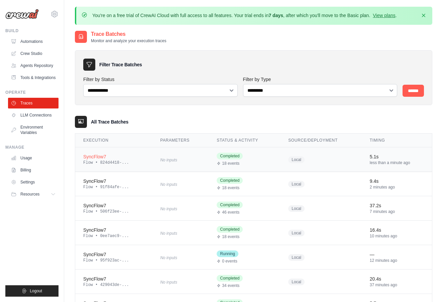
click at [135, 163] on div "Flow • 824d4418-..." at bounding box center [113, 162] width 61 height 5
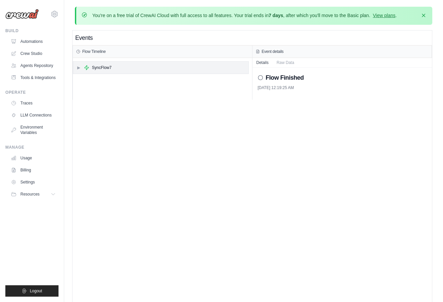
click at [107, 71] on div "▶ SyncFlow7" at bounding box center [160, 68] width 175 height 12
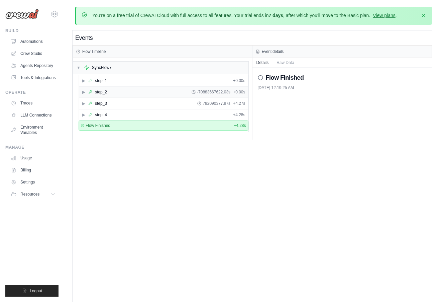
click at [113, 87] on div "▶ step_2 -70883667622.03s + 0.00s" at bounding box center [163, 92] width 169 height 11
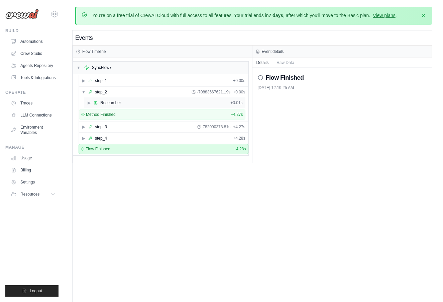
click at [117, 102] on div "Researcher" at bounding box center [110, 102] width 21 height 5
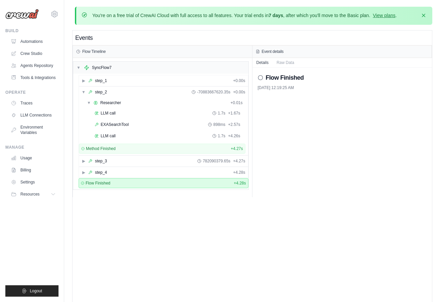
click at [222, 243] on div "Events Flow Timeline ▼ SyncFlow7 ▶ step_1 + 0.00s ▼ step_2 -70883667620.35s + 0…" at bounding box center [253, 181] width 360 height 302
click at [242, 252] on div "Events Flow Timeline ▼ SyncFlow7 ▶ step_1 + 0.00s ▼ step_2 -70883667620.35s + 0…" at bounding box center [253, 181] width 360 height 302
click at [41, 103] on link "Traces" at bounding box center [34, 103] width 50 height 11
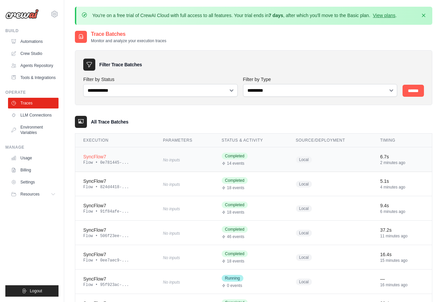
click at [136, 155] on div "SyncFlow7" at bounding box center [115, 156] width 64 height 7
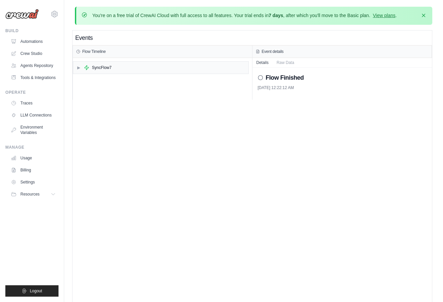
click at [108, 74] on div "▶ SyncFlow7" at bounding box center [162, 79] width 179 height 42
click at [104, 68] on div "SyncFlow7" at bounding box center [102, 67] width 20 height 5
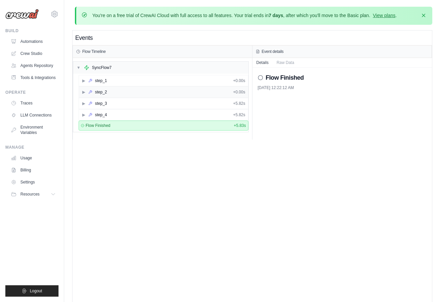
click at [117, 93] on div "▶ step_2 + 0.00s" at bounding box center [163, 92] width 169 height 11
click at [117, 93] on div "▼ step_2 + 0.00s" at bounding box center [163, 92] width 169 height 11
click at [113, 79] on div "▶ step_1 + 0.00s" at bounding box center [163, 80] width 169 height 11
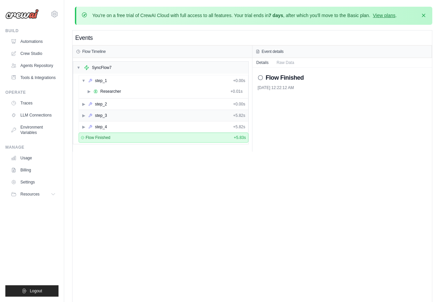
click at [137, 115] on div "▶ step_3 + 5.82s" at bounding box center [163, 115] width 169 height 11
click at [137, 123] on div "▶ step_4 + 5.82s" at bounding box center [163, 128] width 169 height 11
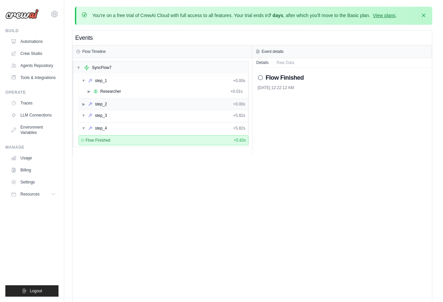
click at [128, 101] on div "▶ step_2 + 0.00s" at bounding box center [163, 104] width 169 height 11
click at [120, 88] on div "▶ Researcher + 0.01s" at bounding box center [164, 91] width 161 height 11
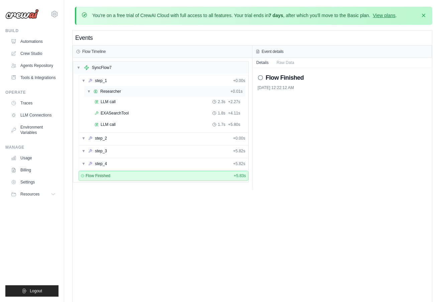
click at [120, 88] on div "▼ Researcher + 0.01s" at bounding box center [164, 91] width 161 height 11
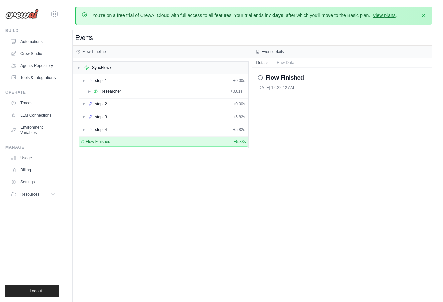
click at [235, 214] on div "Events Flow Timeline ▼ SyncFlow7 ▼ step_1 + 0.00s ▶ Researcher + 0.01s ▼ step_2…" at bounding box center [253, 181] width 360 height 302
click at [39, 108] on ul "Traces LLM Connections Environment Variables" at bounding box center [33, 118] width 50 height 40
click at [37, 98] on link "Traces" at bounding box center [34, 103] width 50 height 11
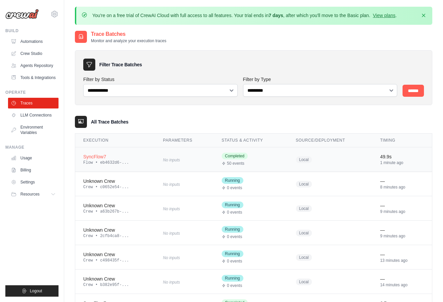
click at [100, 152] on td "SyncFlow7 Flow • eb4632d6-..." at bounding box center [115, 159] width 80 height 24
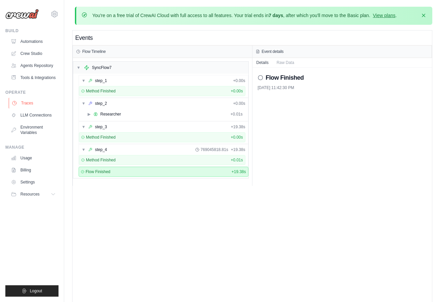
click at [36, 98] on link "Traces" at bounding box center [34, 103] width 50 height 11
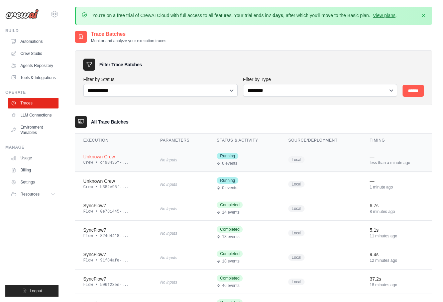
click at [113, 159] on div "Unknown Crew" at bounding box center [113, 156] width 61 height 7
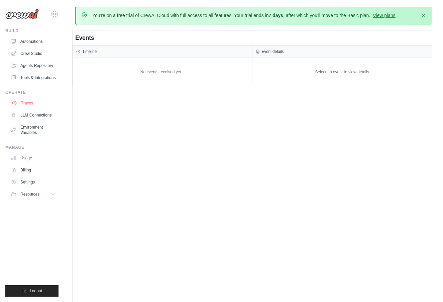
click at [35, 102] on link "Traces" at bounding box center [34, 103] width 50 height 11
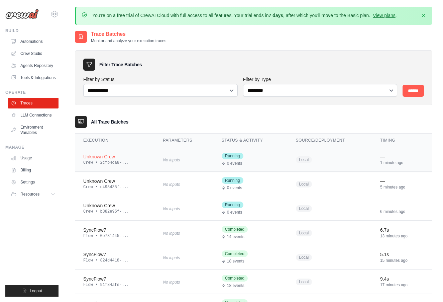
click at [112, 164] on div "Crew • 2cfb4ca8-..." at bounding box center [115, 162] width 64 height 5
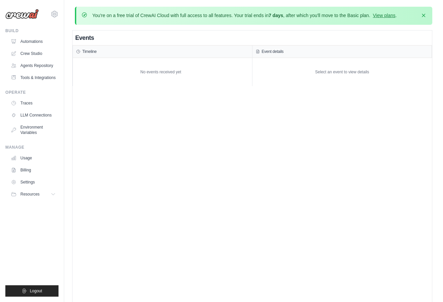
click at [277, 276] on div "Events Timeline No events received yet Event details Select an event to view de…" at bounding box center [253, 181] width 360 height 302
click at [37, 99] on link "Traces" at bounding box center [34, 103] width 50 height 11
click at [37, 107] on link "Traces" at bounding box center [34, 103] width 50 height 11
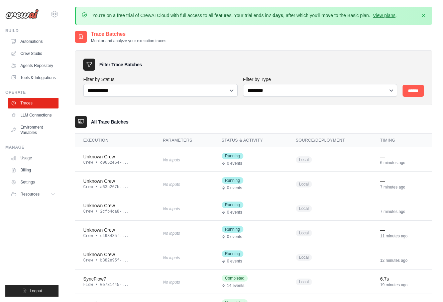
click at [32, 121] on ul "Traces LLM Connections Environment Variables" at bounding box center [33, 118] width 50 height 40
click at [35, 117] on link "LLM Connections" at bounding box center [34, 115] width 50 height 11
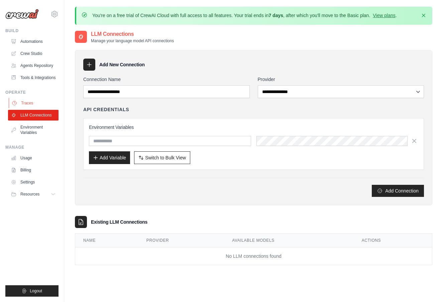
click at [35, 104] on link "Traces" at bounding box center [34, 103] width 50 height 11
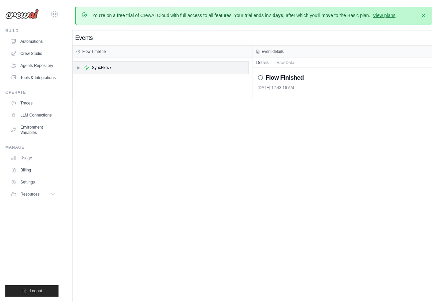
click at [127, 66] on div "▶ SyncFlow7" at bounding box center [160, 68] width 175 height 12
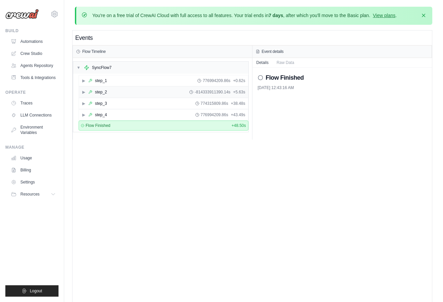
click at [114, 90] on div "▶ step_2 -814333911390.14s + 5.63s" at bounding box center [163, 92] width 169 height 11
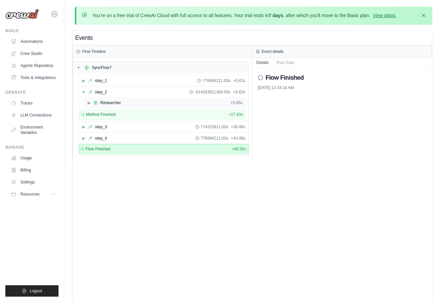
click at [115, 102] on div "Researcher" at bounding box center [110, 102] width 21 height 5
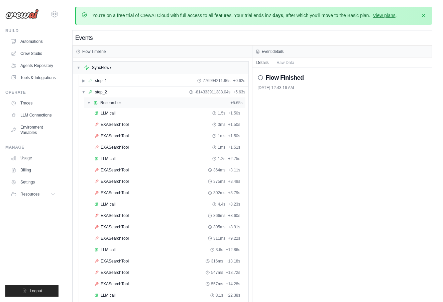
click at [115, 102] on div "Researcher" at bounding box center [110, 102] width 21 height 5
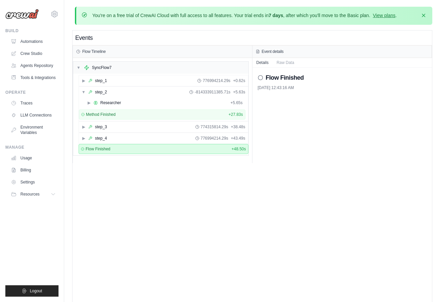
click at [178, 158] on div "▼ SyncFlow7 ▶ step_1 776994214.29s + 0.62s ▼ step_2 -814333911385.71s + 5.63s ▶…" at bounding box center [162, 110] width 179 height 105
click at [285, 63] on button "Raw Data" at bounding box center [286, 62] width 26 height 9
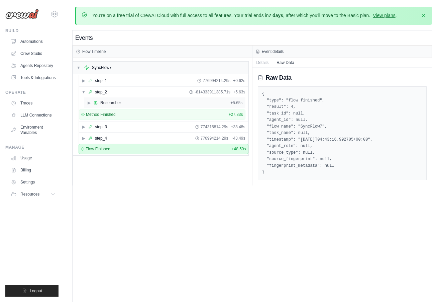
click at [155, 101] on div "▶ Researcher + 5.65s" at bounding box center [164, 102] width 161 height 11
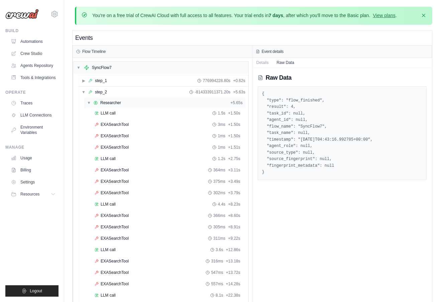
click at [155, 101] on div "▼ Researcher + 5.65s" at bounding box center [164, 102] width 161 height 11
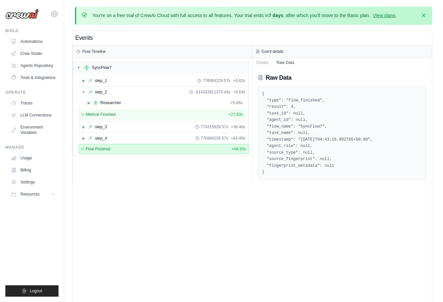
click at [246, 258] on div "Events Flow Timeline ▼ SyncFlow7 ▶ step_1 776994229.57s + 0.62s ▼ step_2 -81433…" at bounding box center [253, 181] width 360 height 302
